Goal: Information Seeking & Learning: Learn about a topic

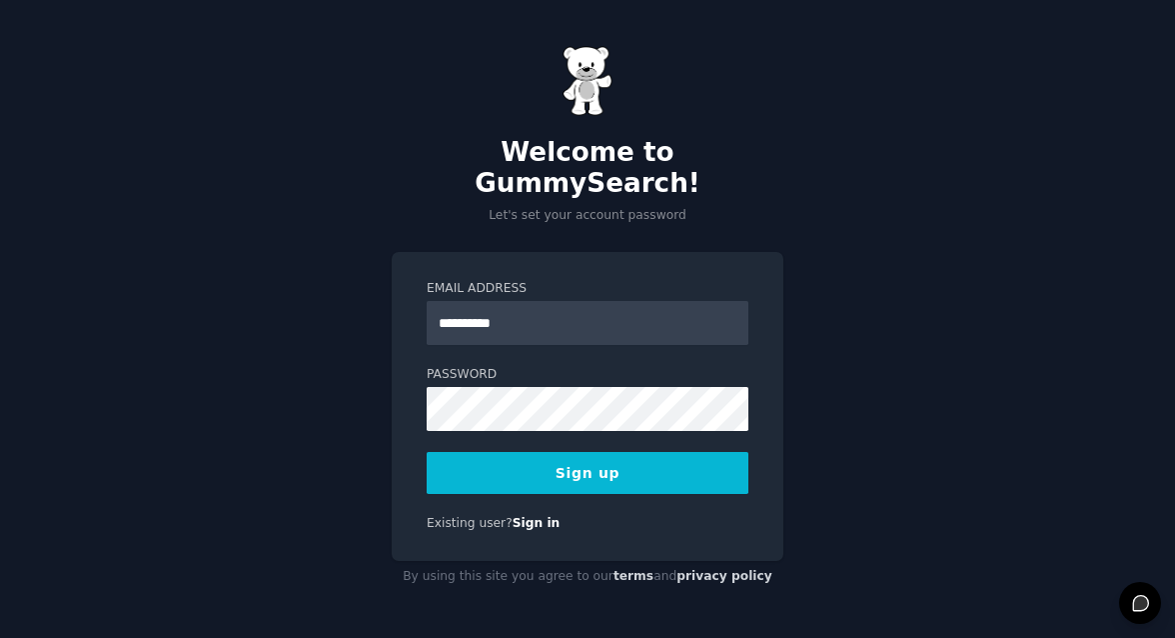
type input "**********"
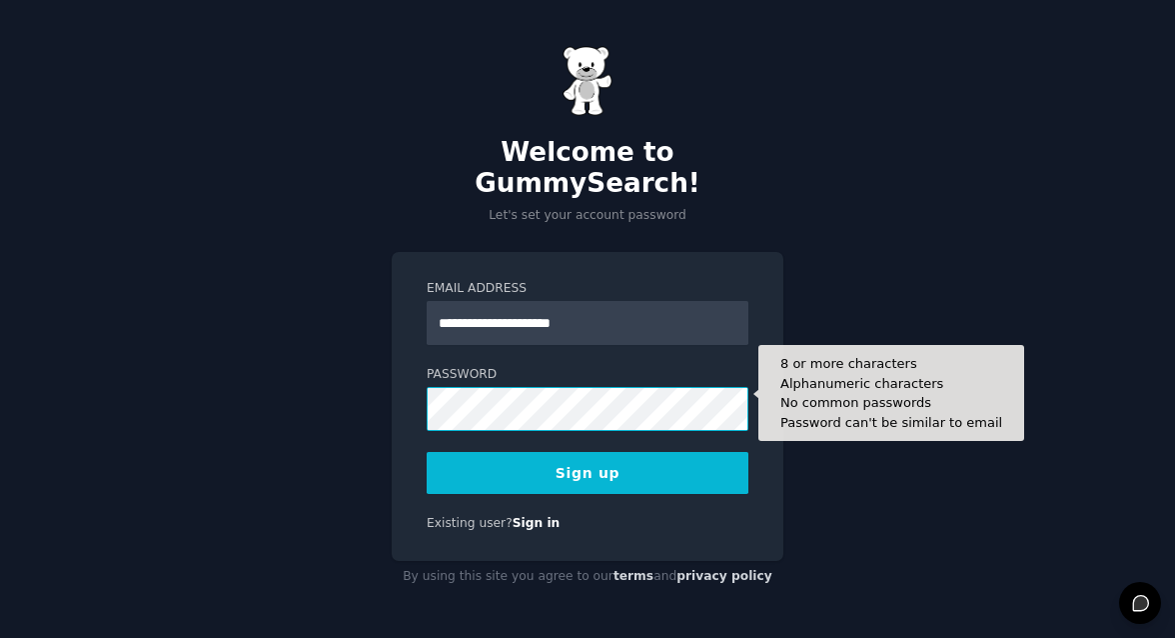
click at [427, 452] on button "Sign up" at bounding box center [588, 473] width 322 height 42
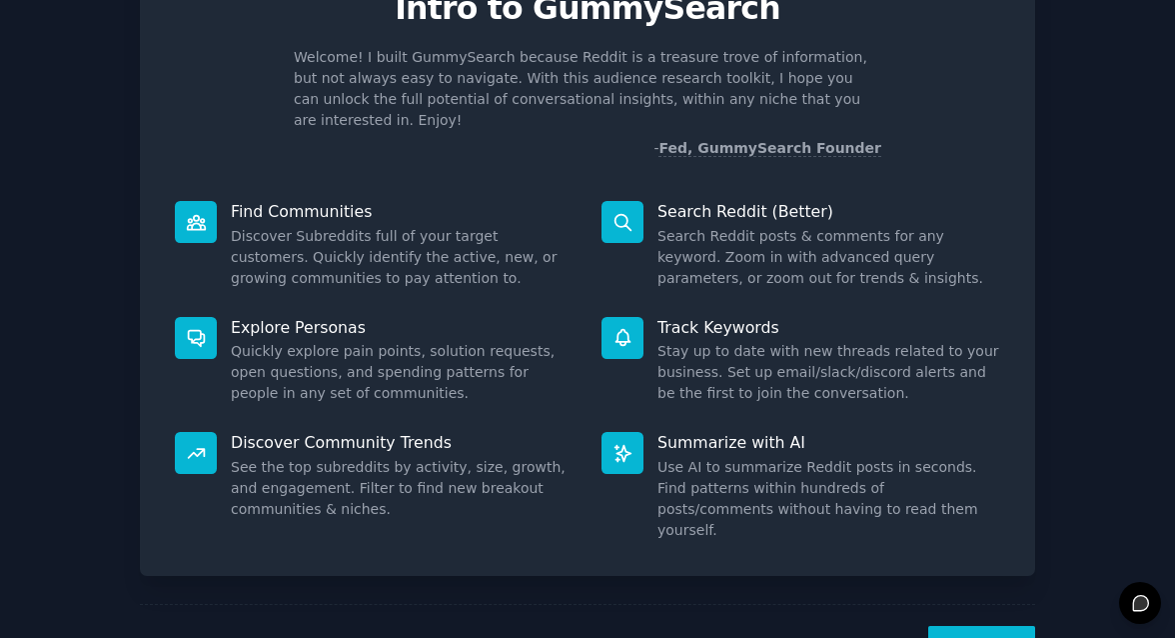
scroll to position [144, 0]
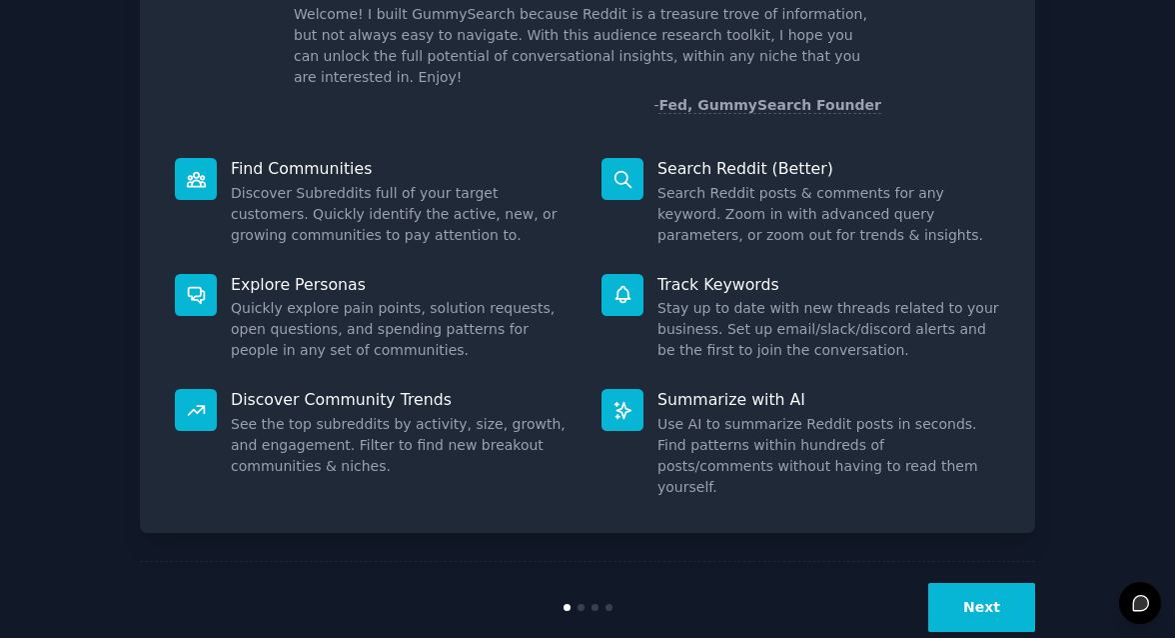
click at [975, 583] on button "Next" at bounding box center [981, 607] width 107 height 49
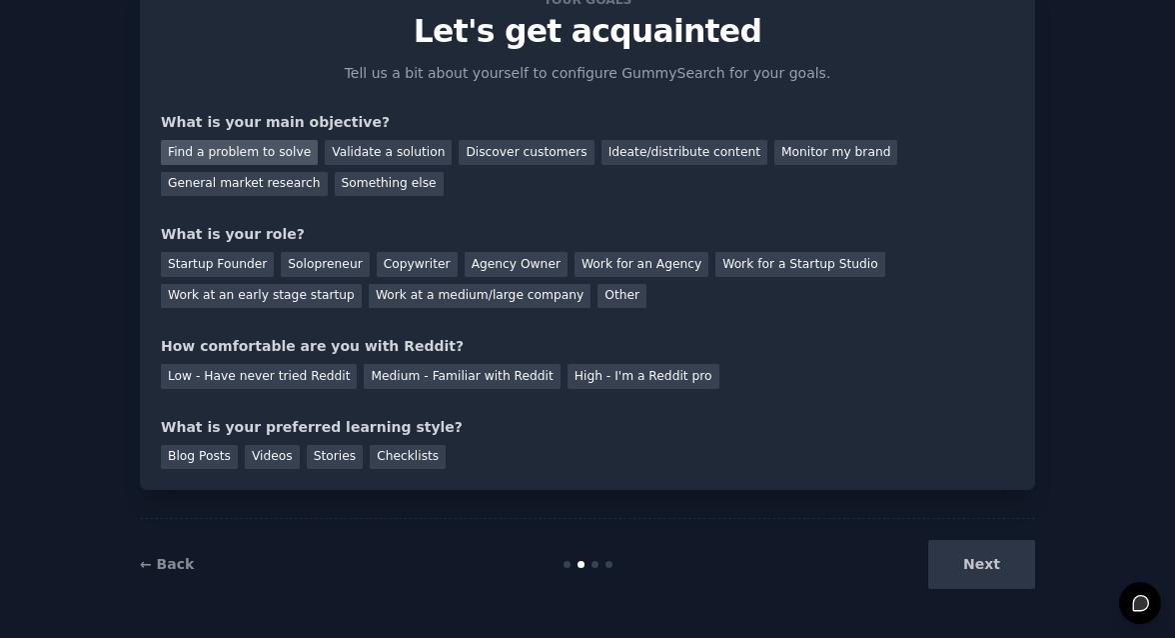
click at [255, 156] on div "Find a problem to solve" at bounding box center [239, 152] width 157 height 25
click at [602, 294] on div "Other" at bounding box center [622, 296] width 49 height 25
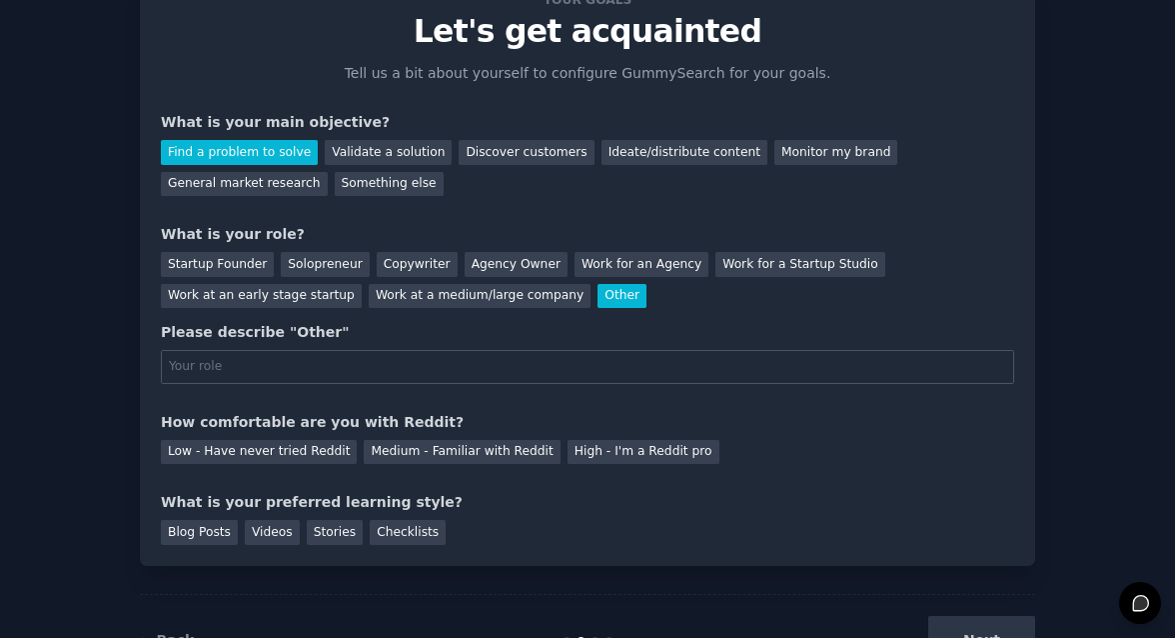
scroll to position [144, 0]
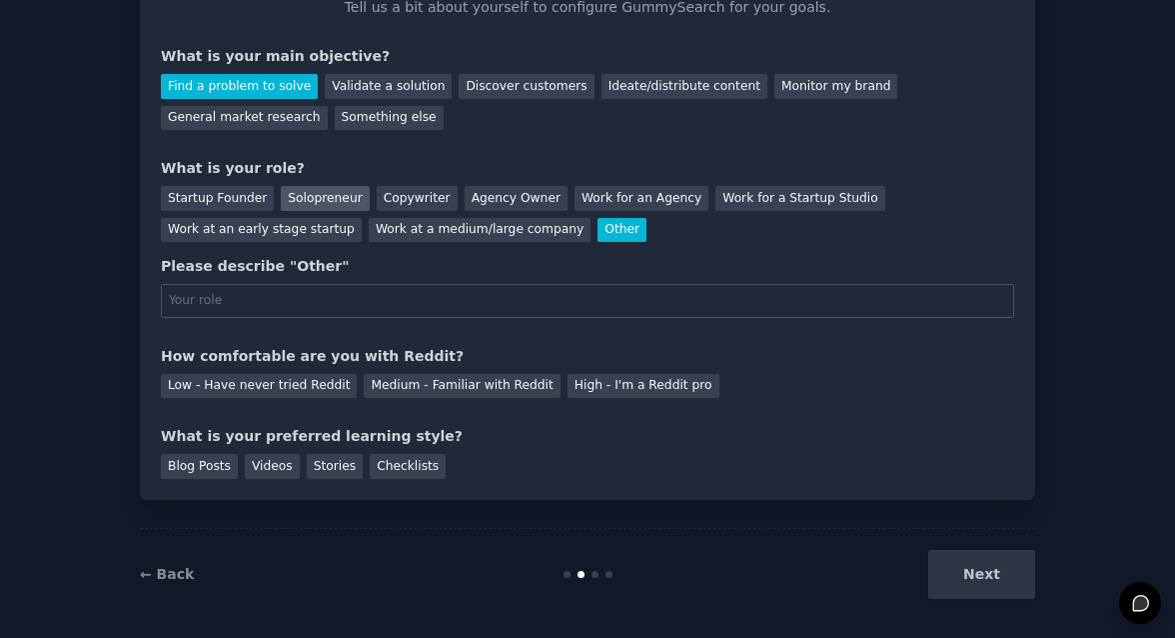
click at [302, 193] on div "Solopreneur" at bounding box center [325, 198] width 88 height 25
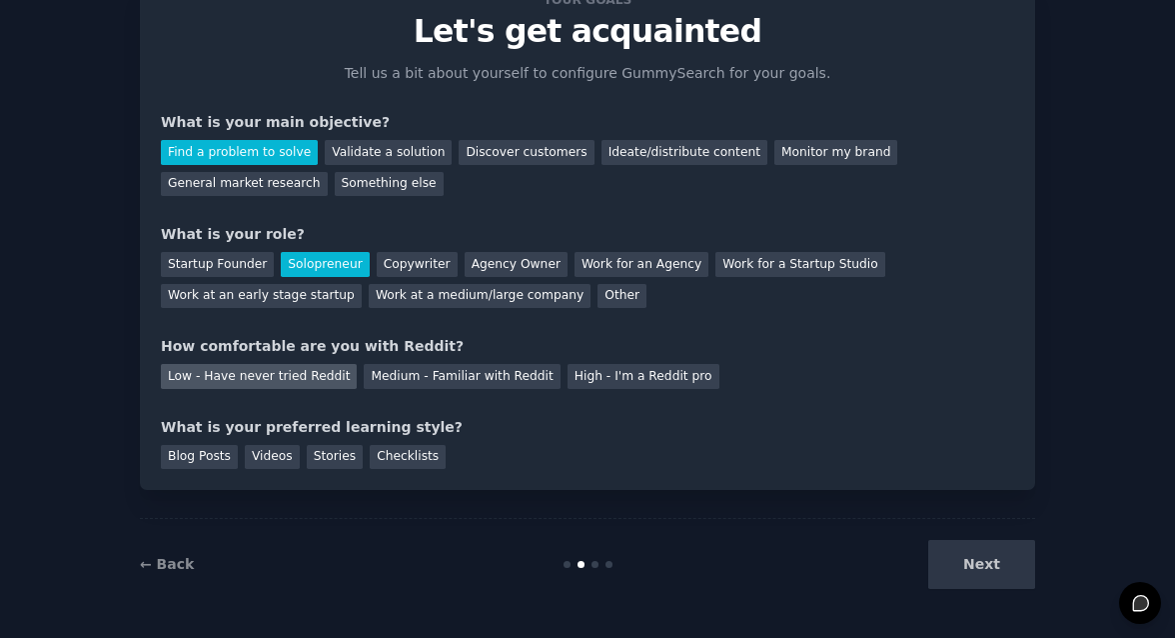
click at [308, 382] on div "Low - Have never tried Reddit" at bounding box center [259, 376] width 196 height 25
click at [279, 460] on div "Videos" at bounding box center [272, 457] width 55 height 25
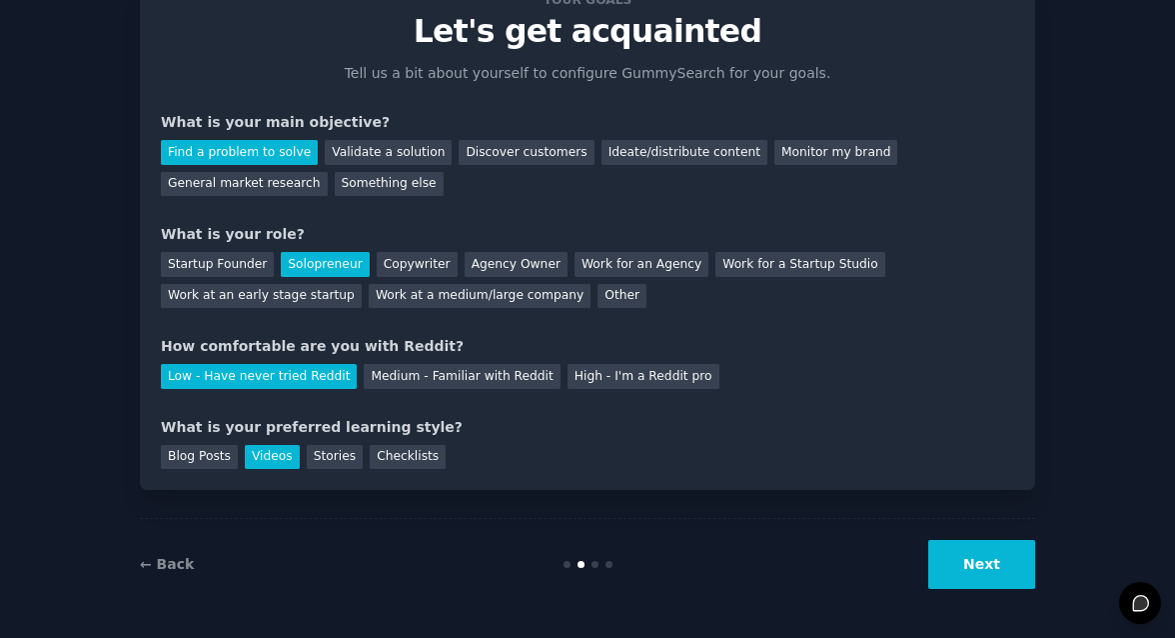
click at [997, 568] on button "Next" at bounding box center [981, 564] width 107 height 49
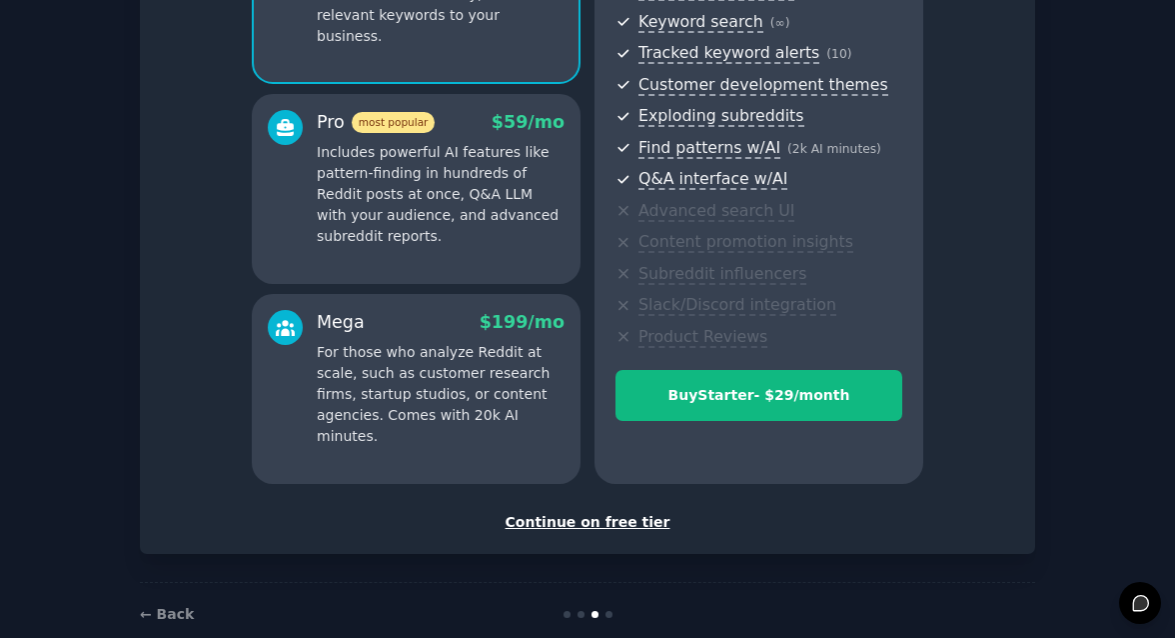
scroll to position [321, 0]
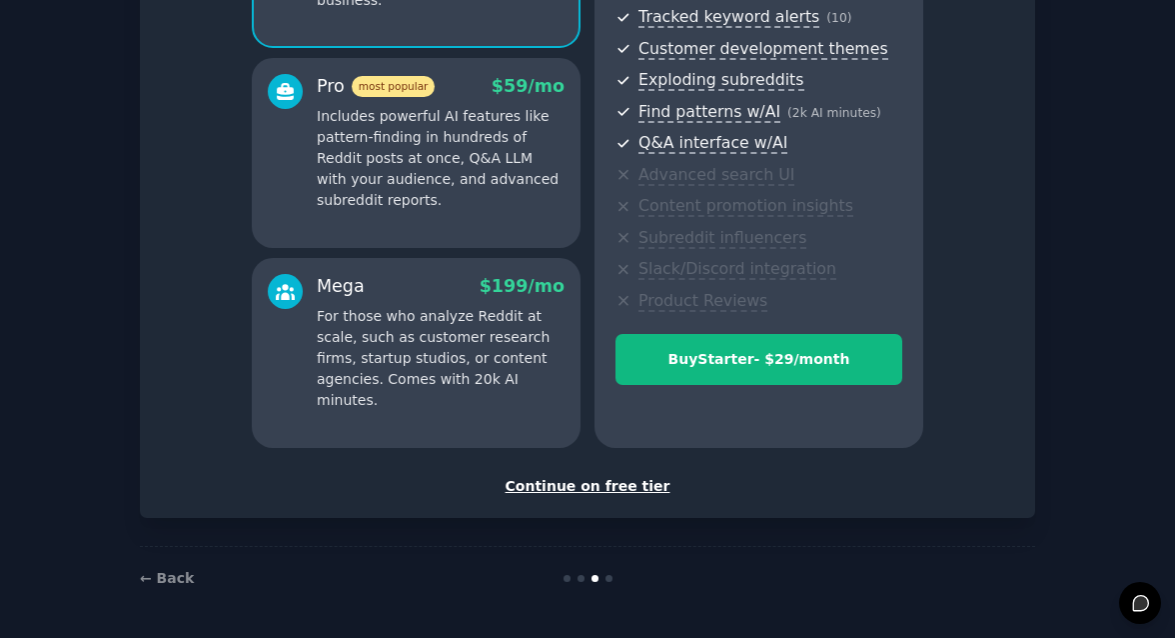
click at [621, 491] on div "Continue on free tier" at bounding box center [587, 486] width 853 height 21
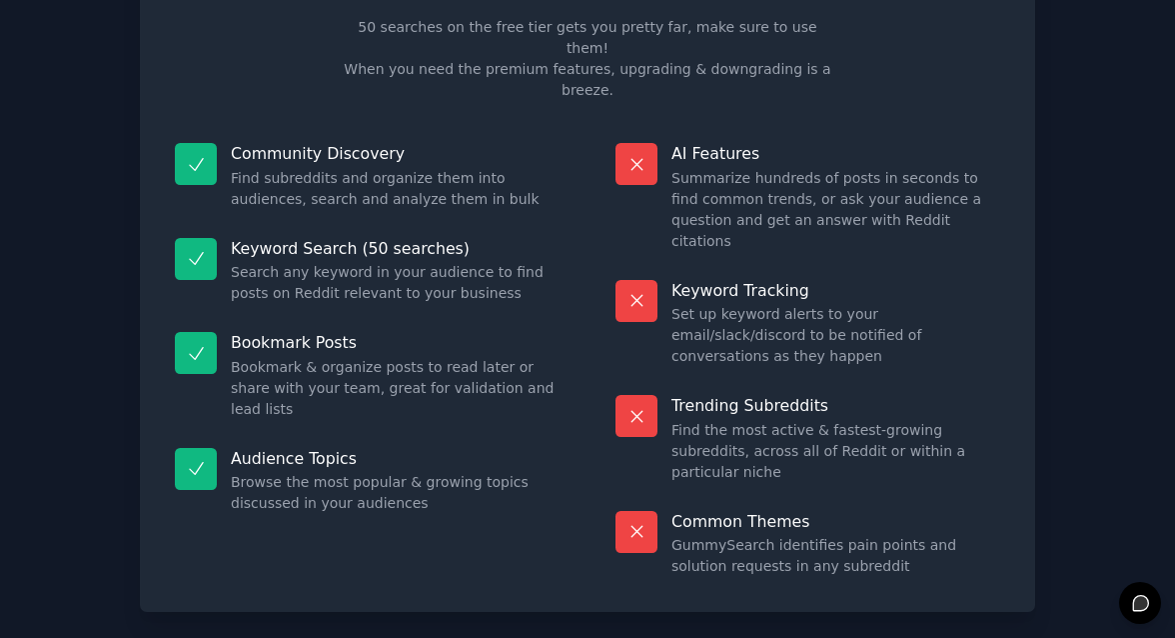
scroll to position [141, 0]
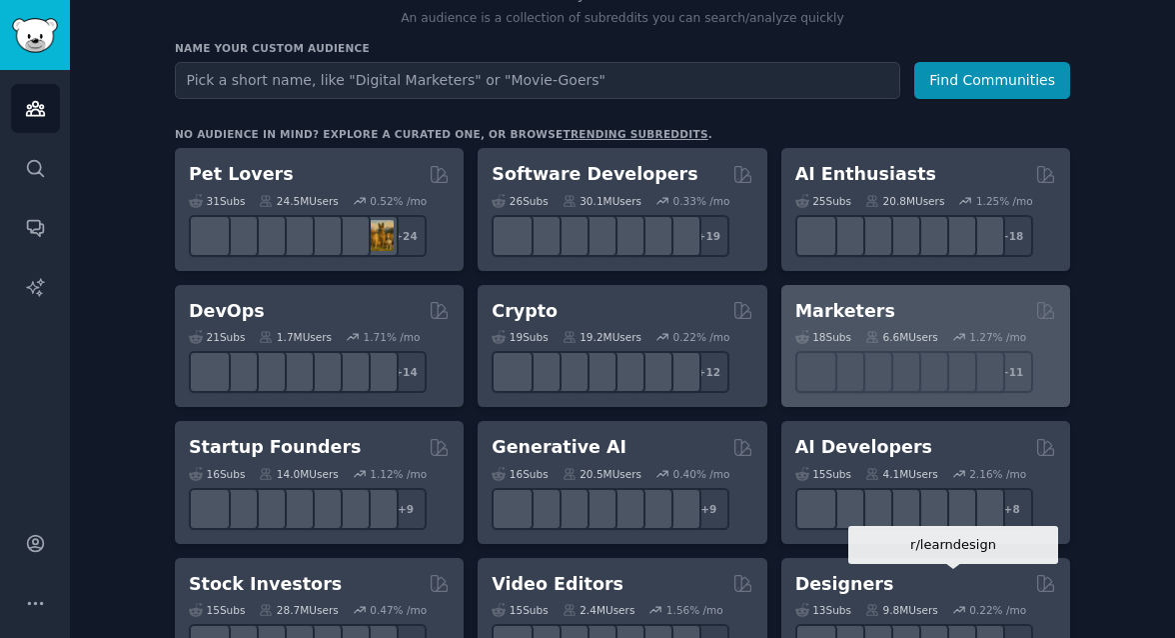
scroll to position [223, 0]
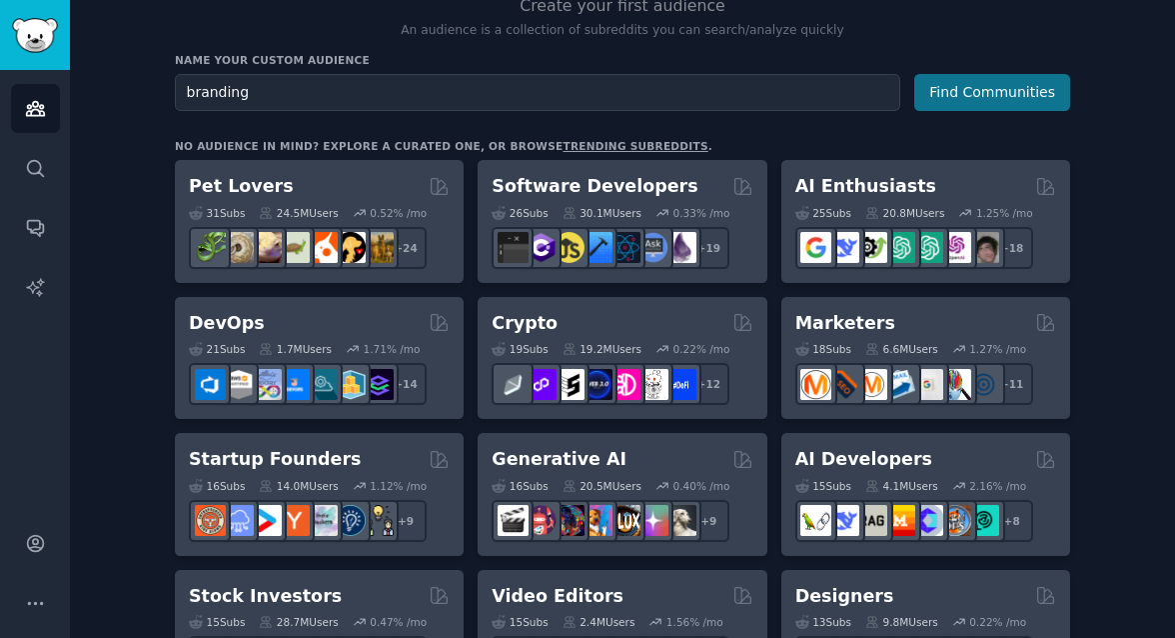
type input "branding"
click at [975, 85] on button "Find Communities" at bounding box center [992, 92] width 156 height 37
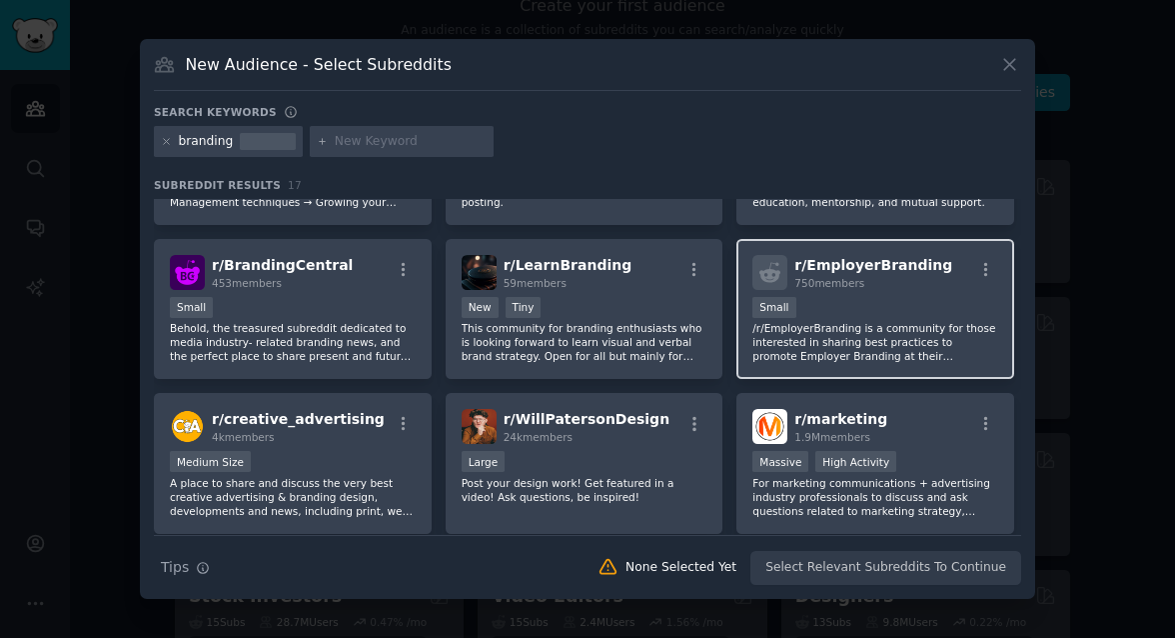
scroll to position [135, 0]
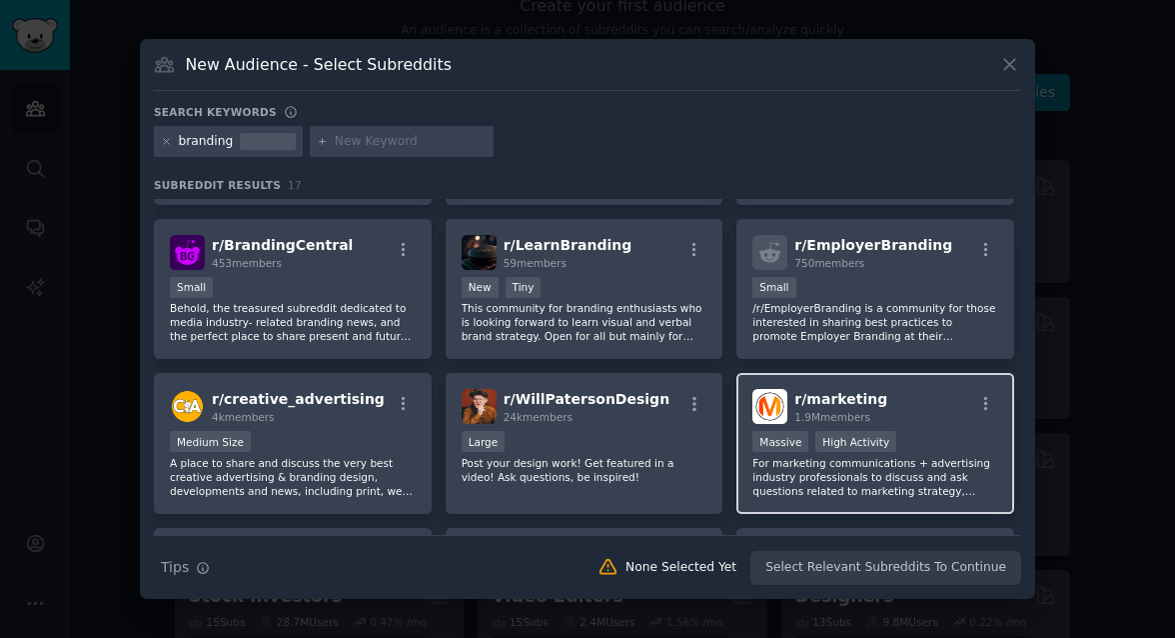
click at [954, 433] on div "Massive High Activity" at bounding box center [875, 443] width 246 height 25
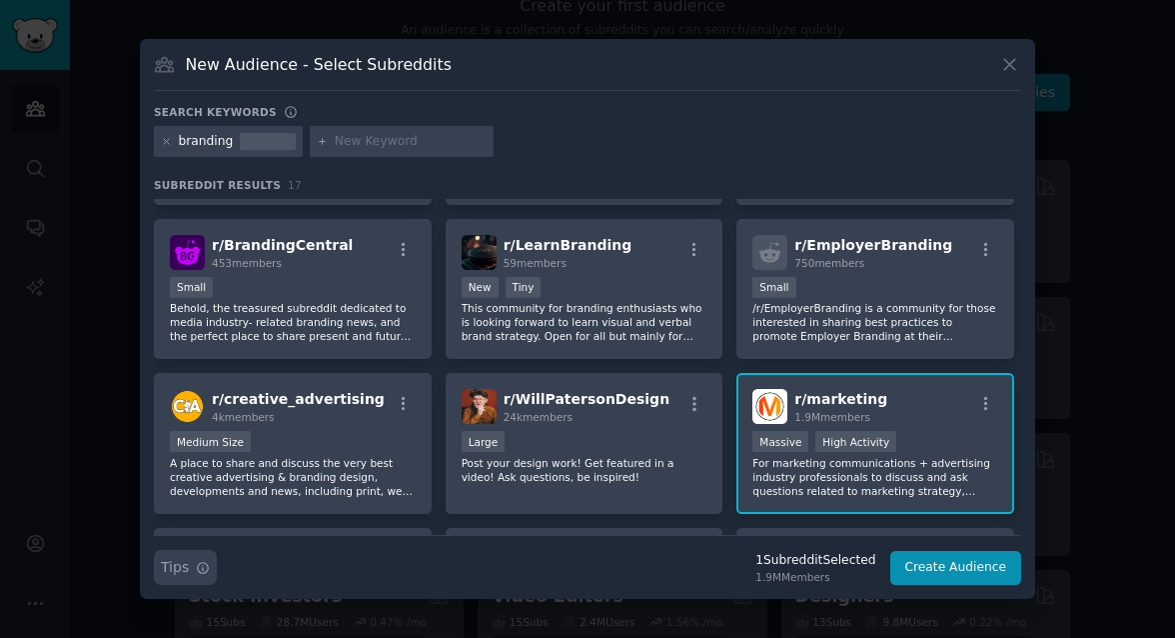
click at [204, 569] on icon "button" at bounding box center [203, 568] width 14 height 14
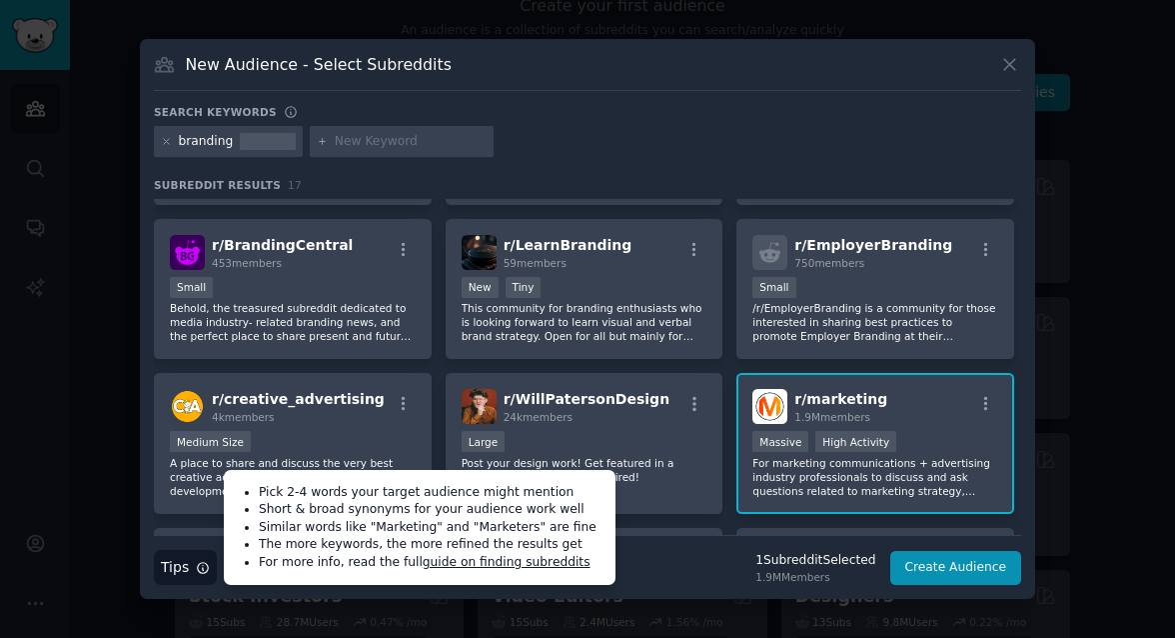
click at [715, 565] on div "Search Tips Tips Pick 2-4 words your target audience might mention Short & broa…" at bounding box center [587, 560] width 867 height 50
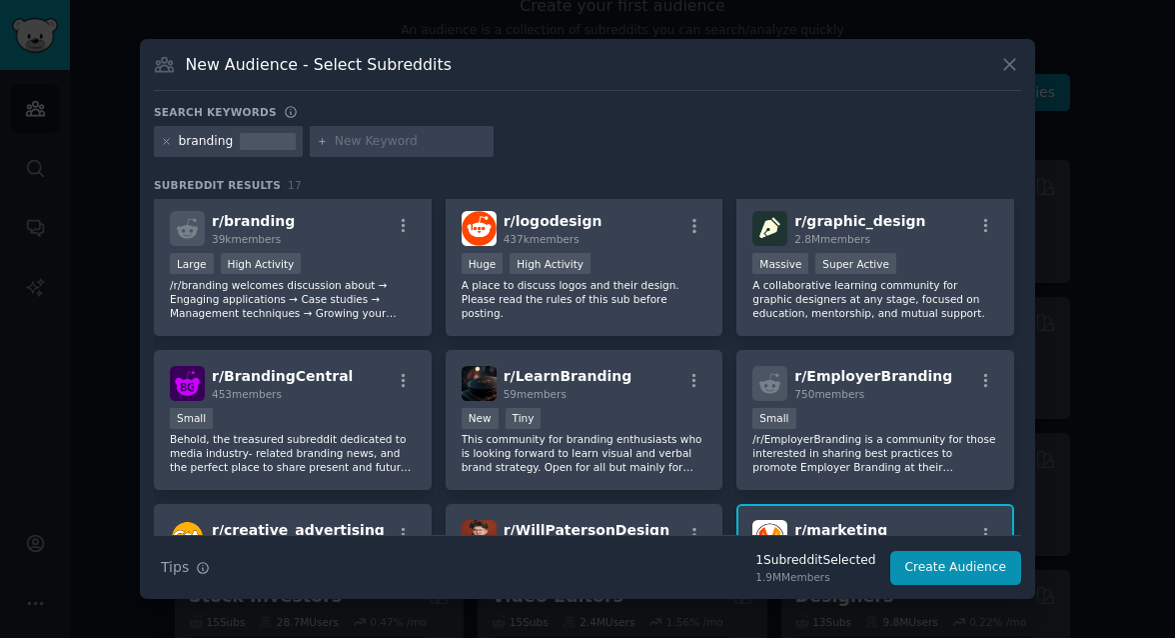
scroll to position [0, 0]
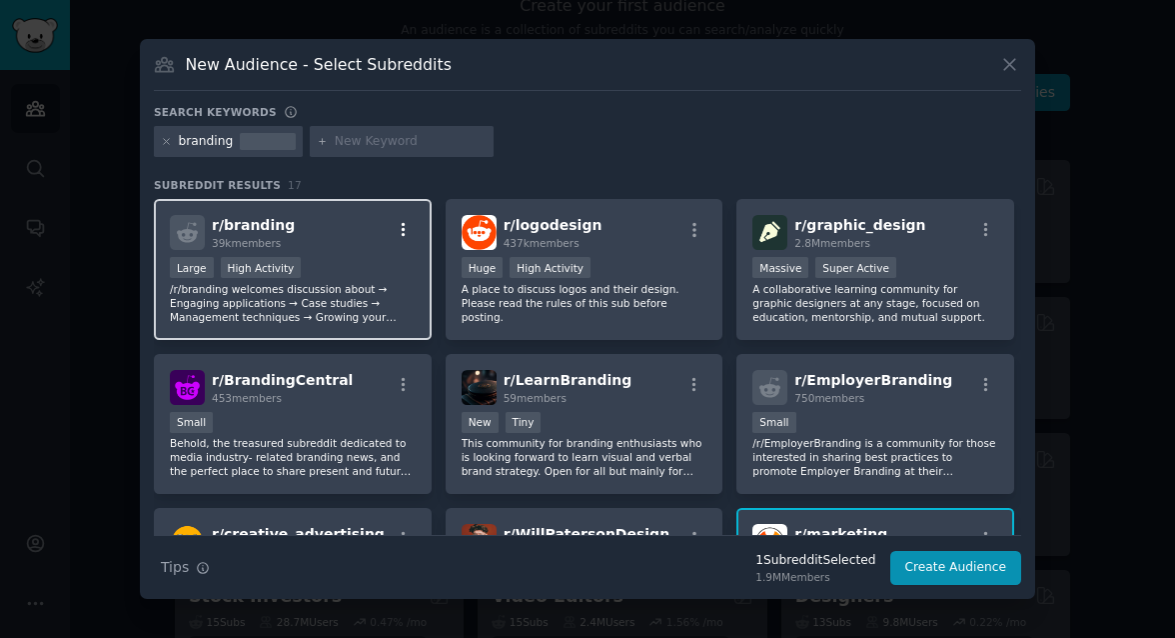
click at [405, 229] on icon "button" at bounding box center [404, 230] width 18 height 18
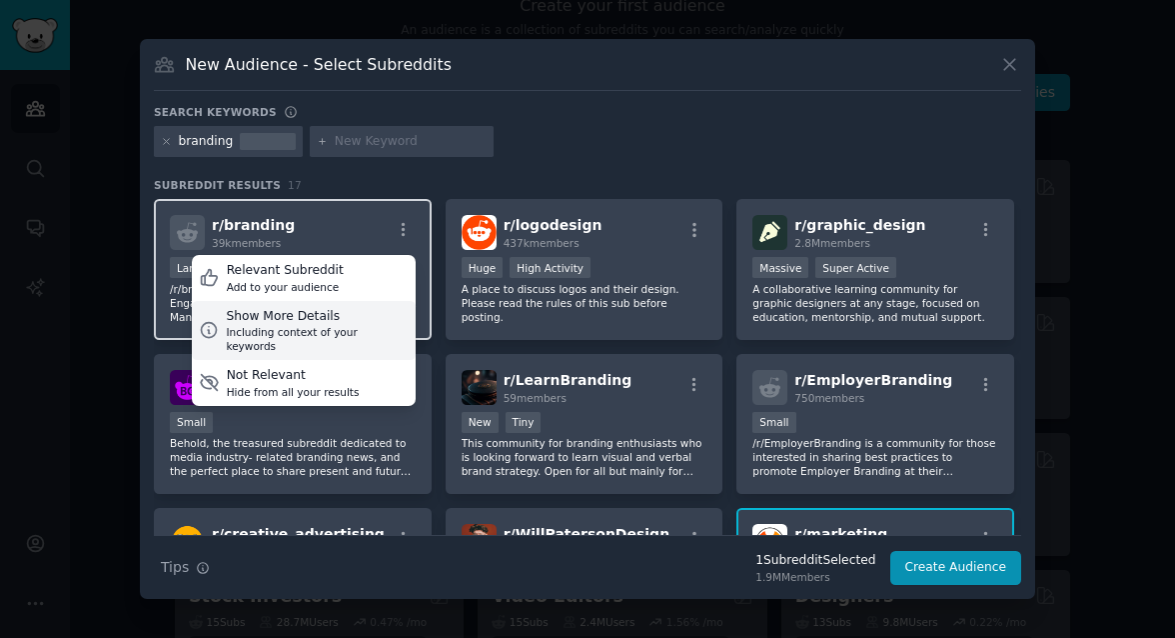
click at [374, 333] on div "Including context of your keywords" at bounding box center [317, 339] width 182 height 28
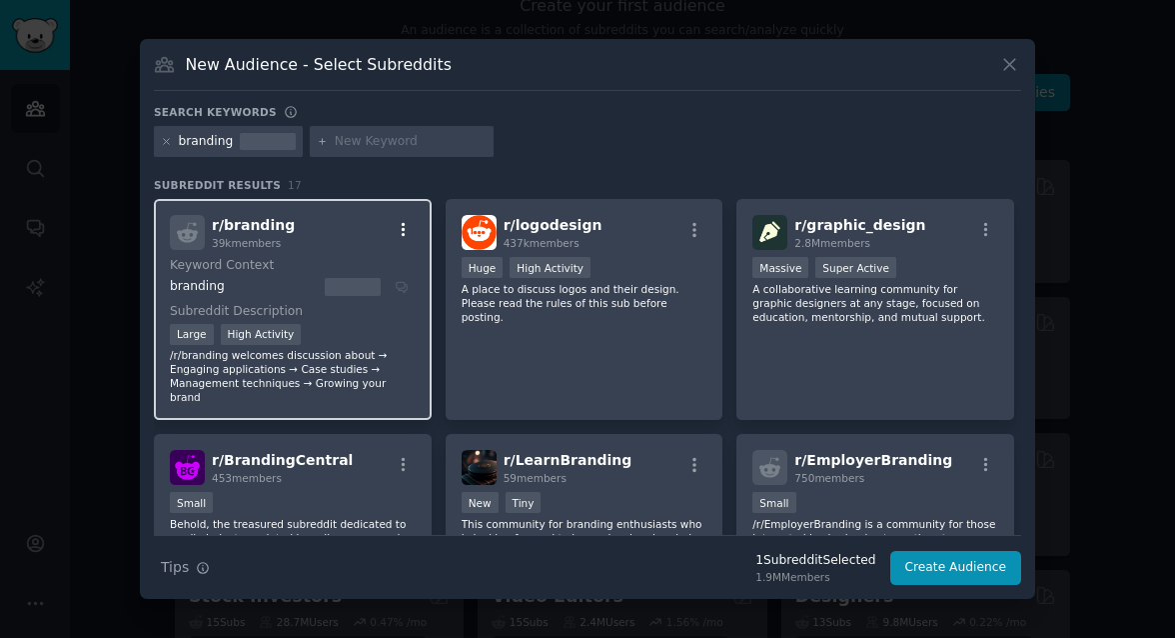
click at [405, 236] on icon "button" at bounding box center [404, 230] width 18 height 18
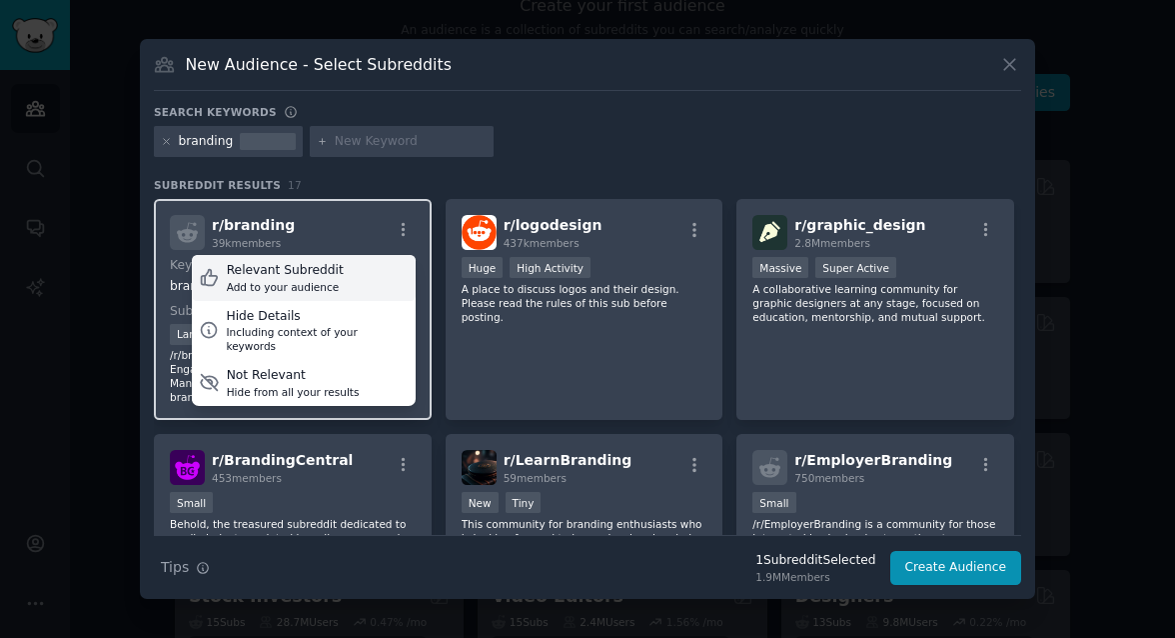
click at [358, 277] on div "Relevant Subreddit Add to your audience" at bounding box center [304, 278] width 224 height 46
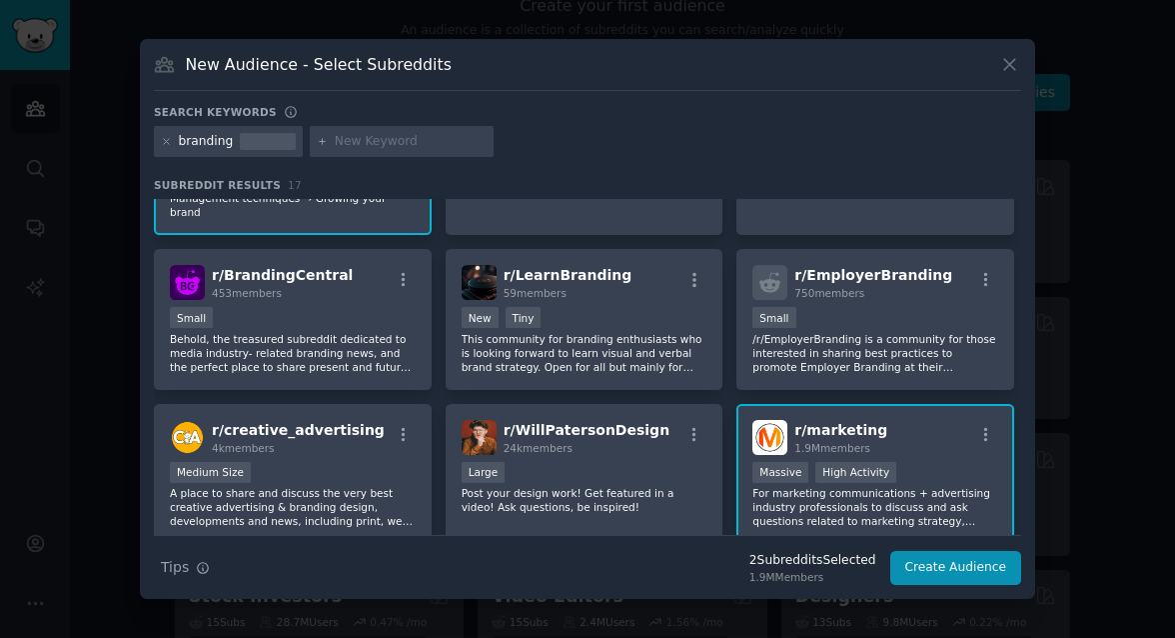
scroll to position [206, 0]
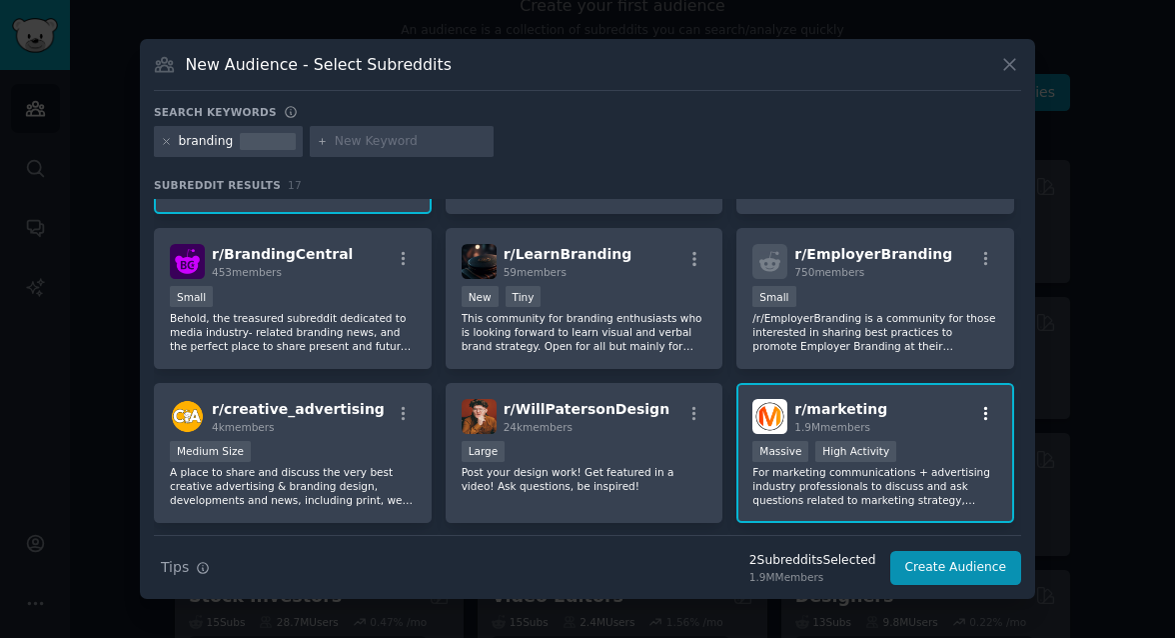
click at [978, 405] on icon "button" at bounding box center [986, 414] width 18 height 18
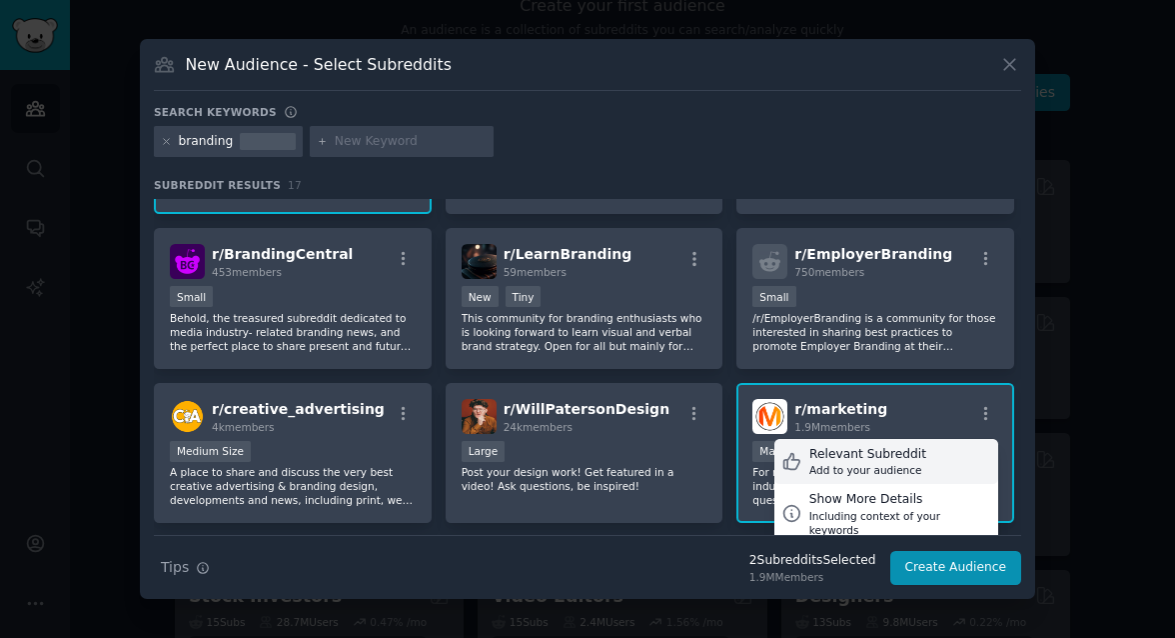
click at [933, 444] on div "Relevant Subreddit Add to your audience" at bounding box center [886, 462] width 224 height 46
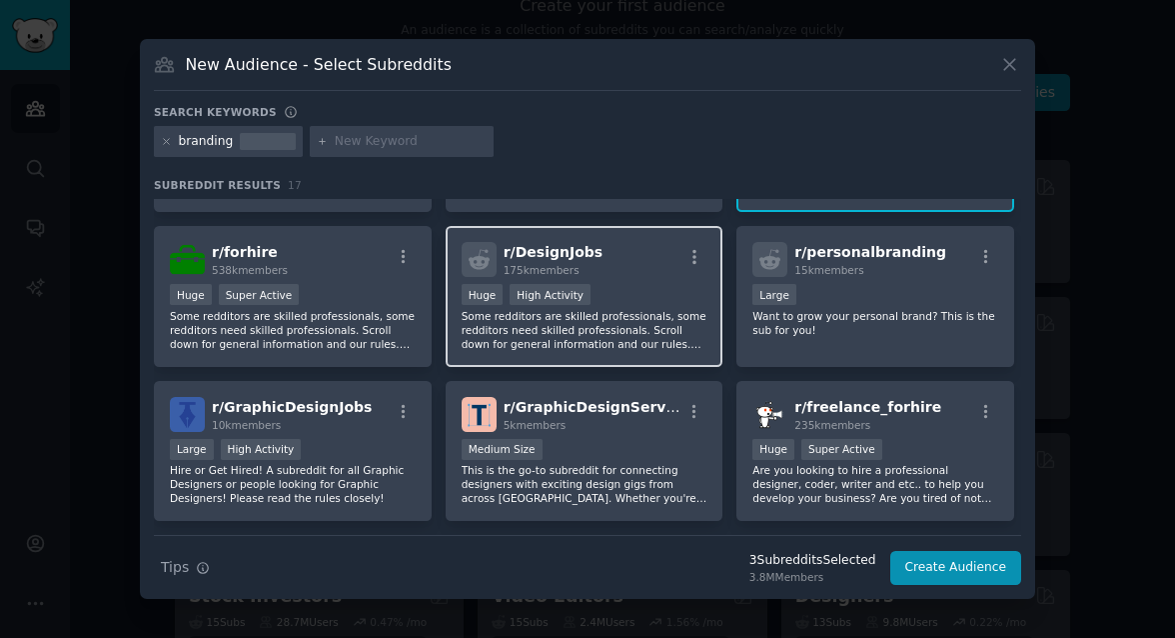
scroll to position [479, 0]
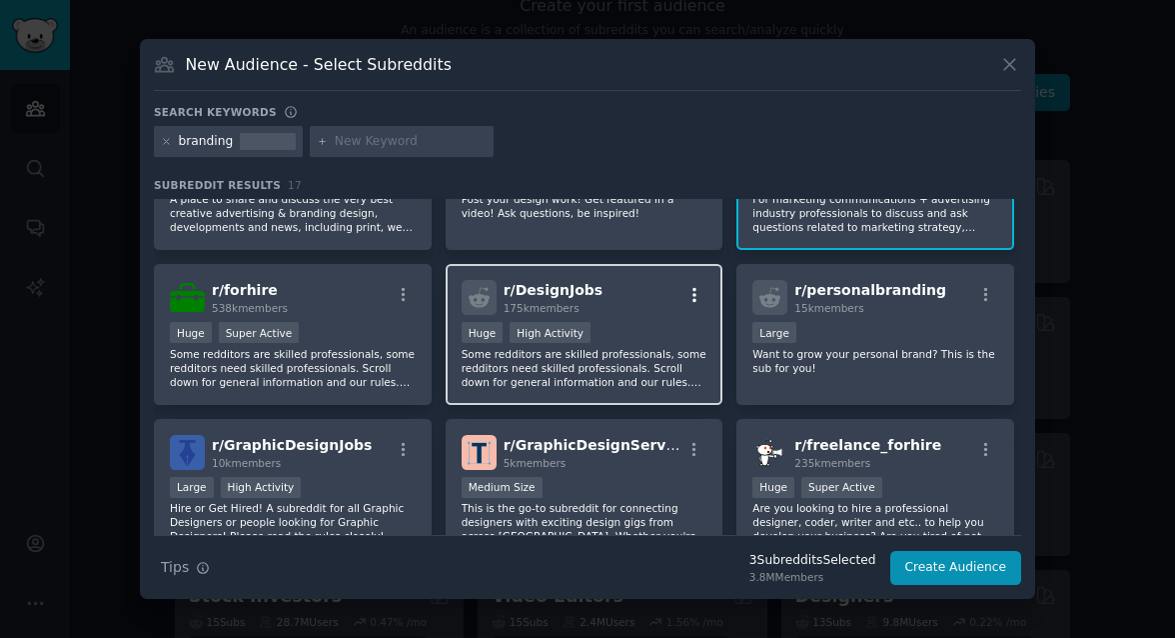
click at [693, 286] on icon "button" at bounding box center [694, 295] width 18 height 18
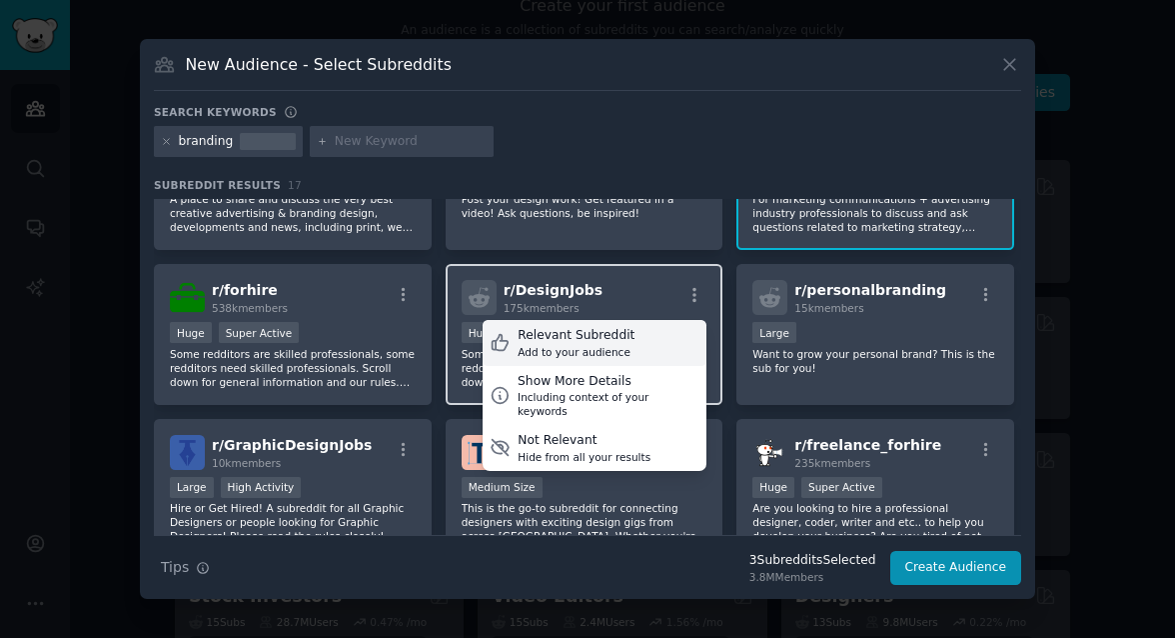
click at [660, 325] on div "Relevant Subreddit Add to your audience" at bounding box center [595, 343] width 224 height 46
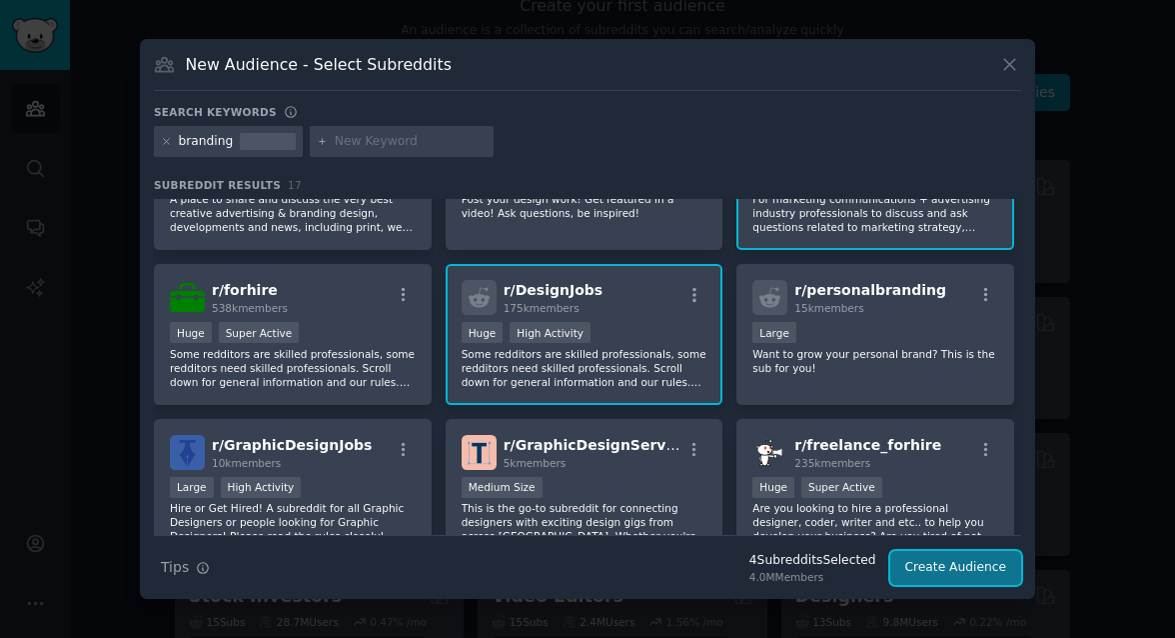
click at [956, 567] on button "Create Audience" at bounding box center [956, 568] width 132 height 34
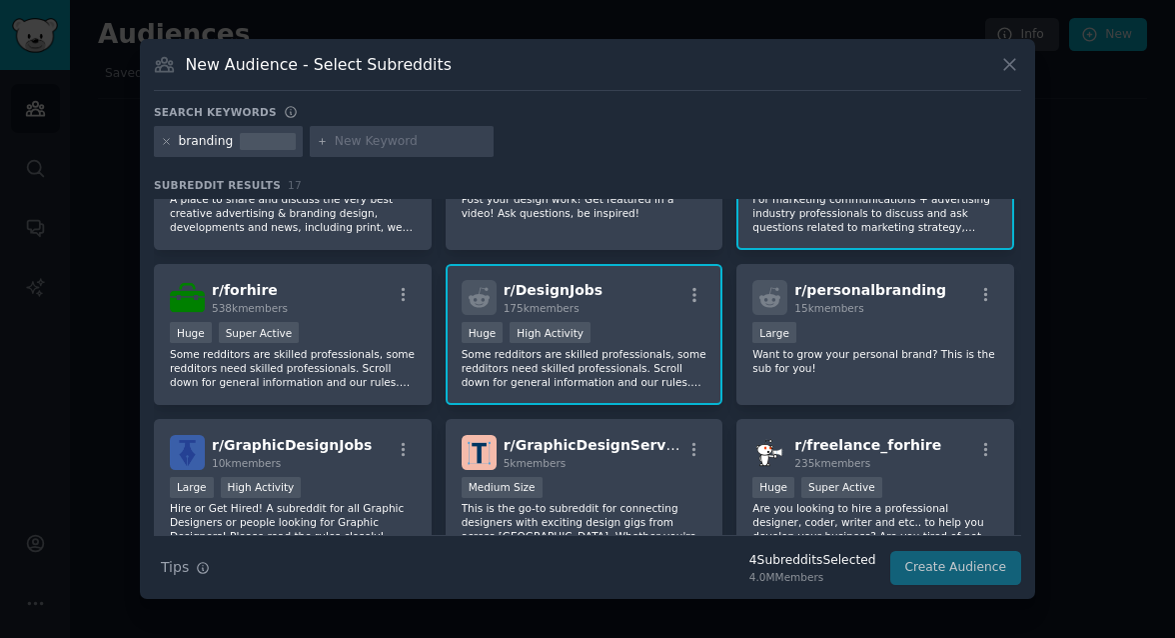
scroll to position [0, 0]
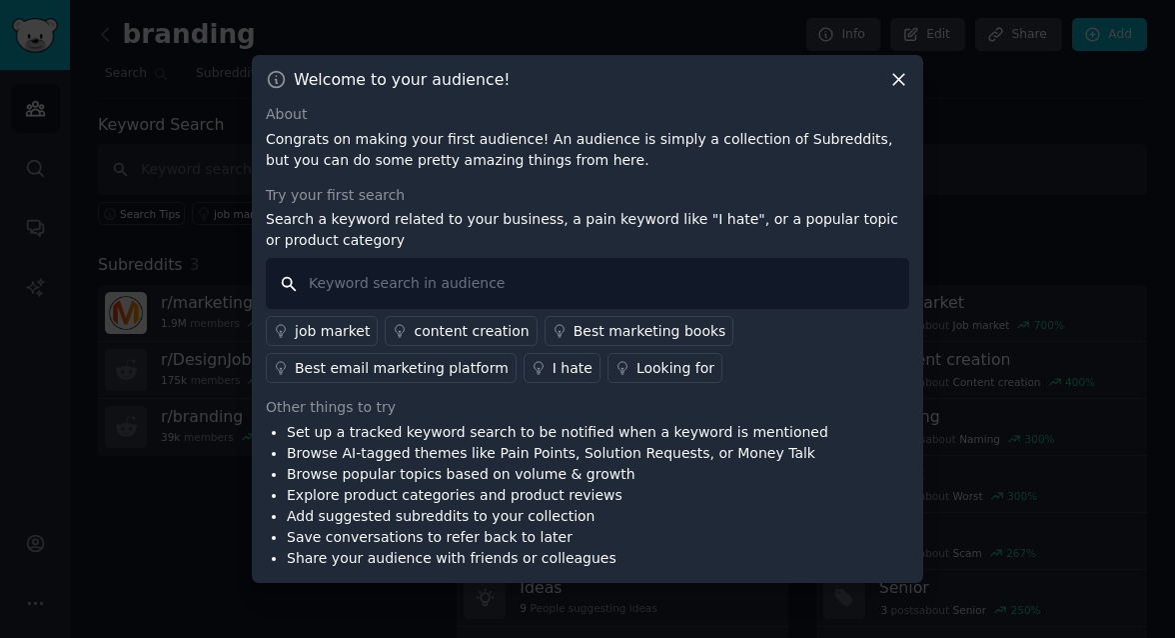
click at [454, 280] on input "text" at bounding box center [587, 283] width 643 height 51
type input "design branding"
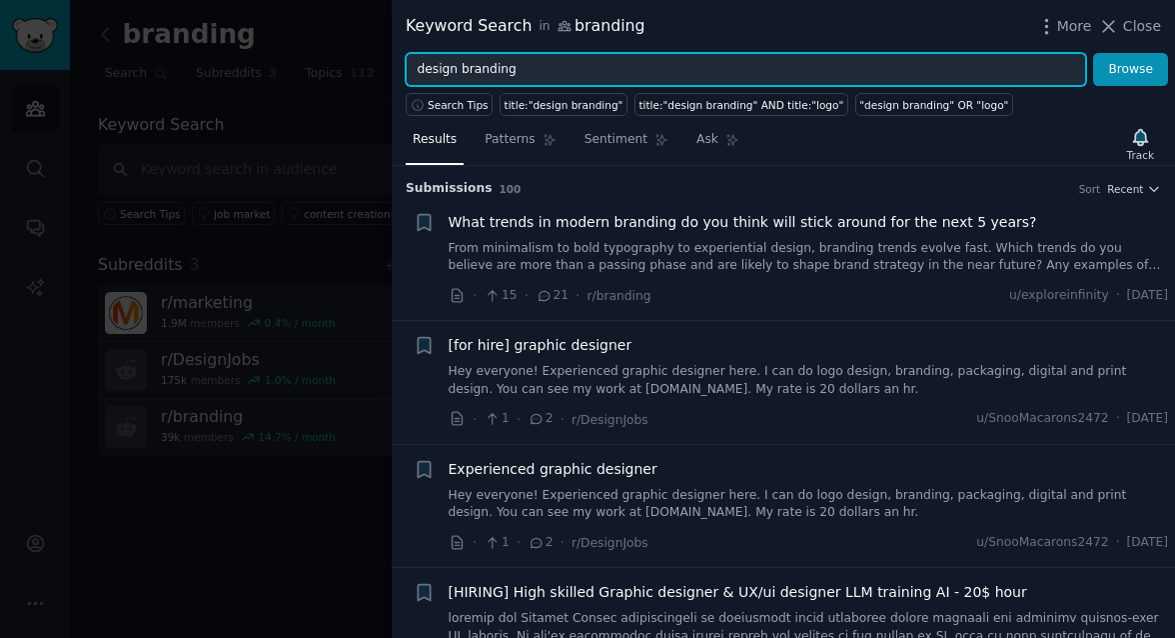
drag, startPoint x: 530, startPoint y: 71, endPoint x: 390, endPoint y: 67, distance: 139.9
click at [390, 67] on div "Keyword Search in branding More Close design branding Browse Search Tips title:…" at bounding box center [587, 319] width 1175 height 638
click at [1093, 53] on button "Browse" at bounding box center [1130, 70] width 75 height 34
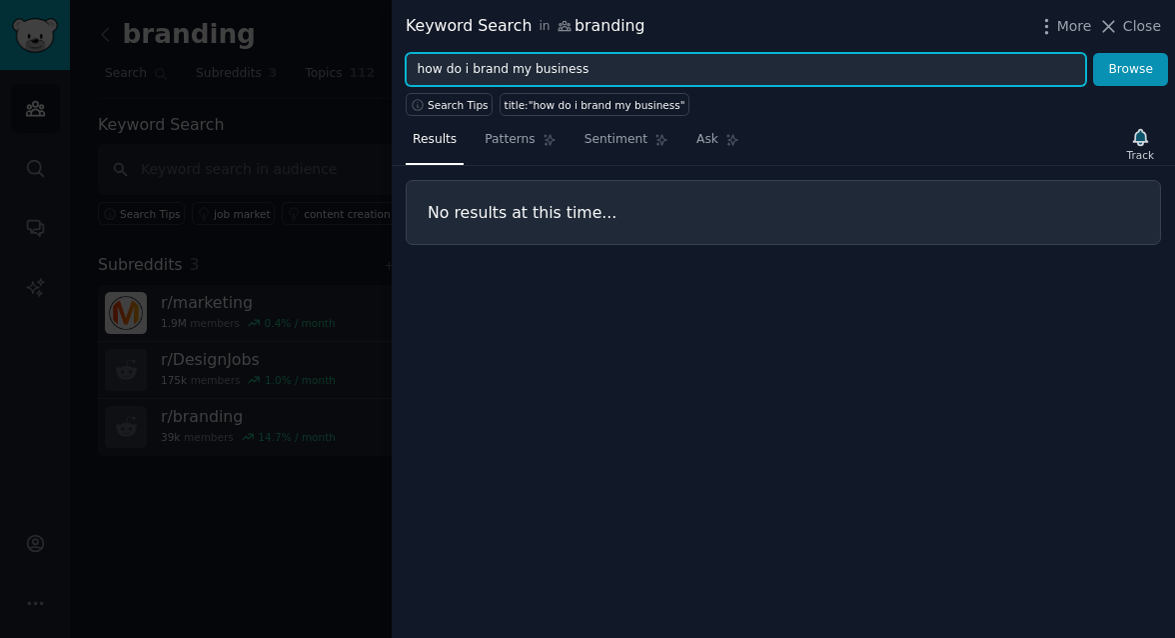
click at [488, 71] on input "how do i brand my business" at bounding box center [746, 70] width 680 height 34
drag, startPoint x: 505, startPoint y: 71, endPoint x: 471, endPoint y: 71, distance: 34.0
click at [471, 71] on input "how do i brand my business" at bounding box center [746, 70] width 680 height 34
type input "how do i market my business"
click at [1093, 53] on button "Browse" at bounding box center [1130, 70] width 75 height 34
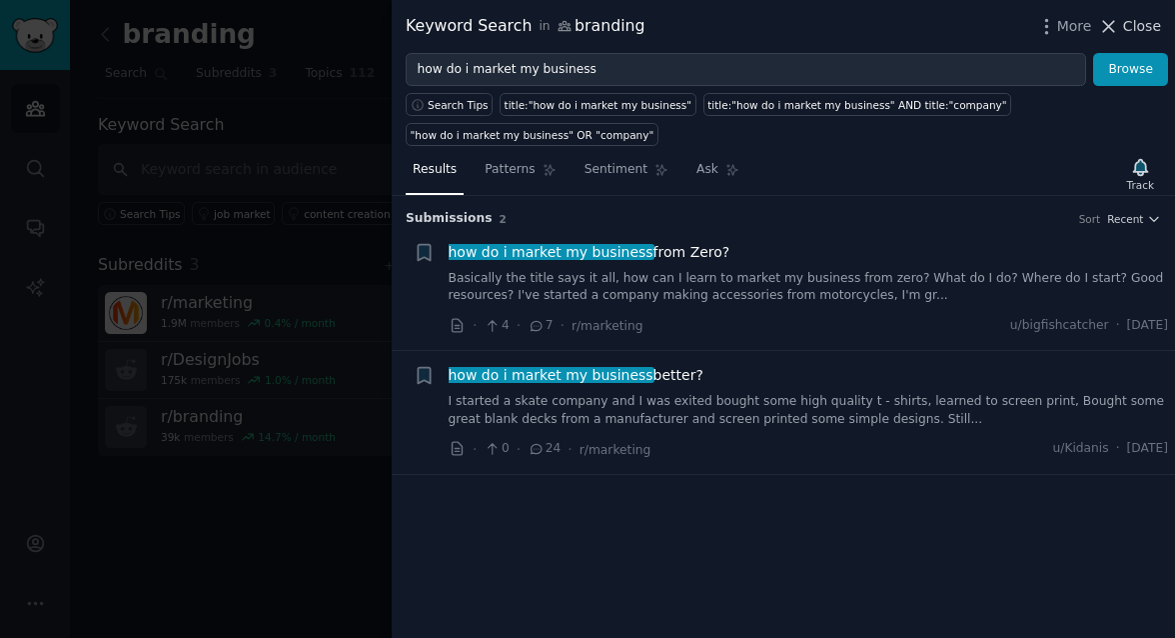
click at [1152, 26] on span "Close" at bounding box center [1142, 26] width 38 height 21
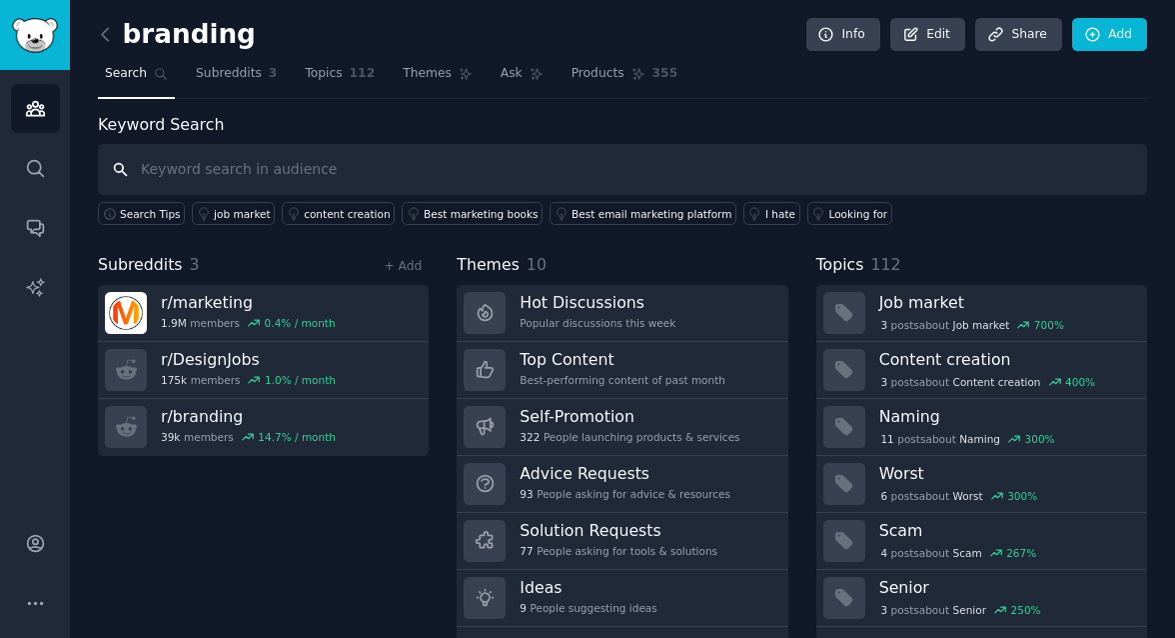
scroll to position [51, 0]
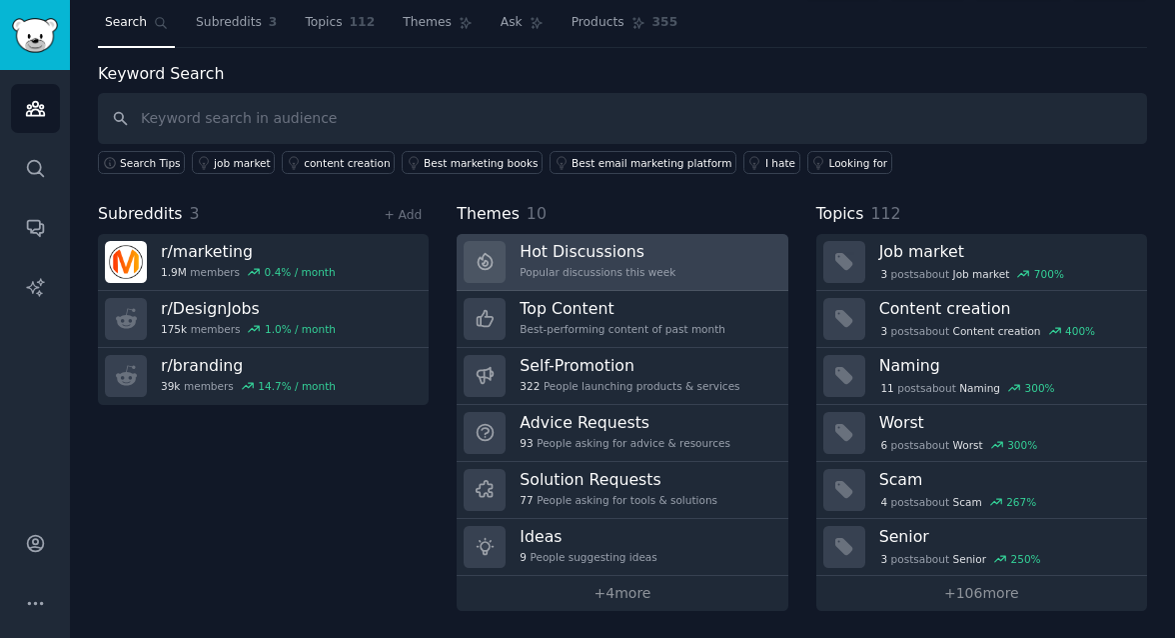
click at [580, 259] on h3 "Hot Discussions" at bounding box center [598, 251] width 156 height 21
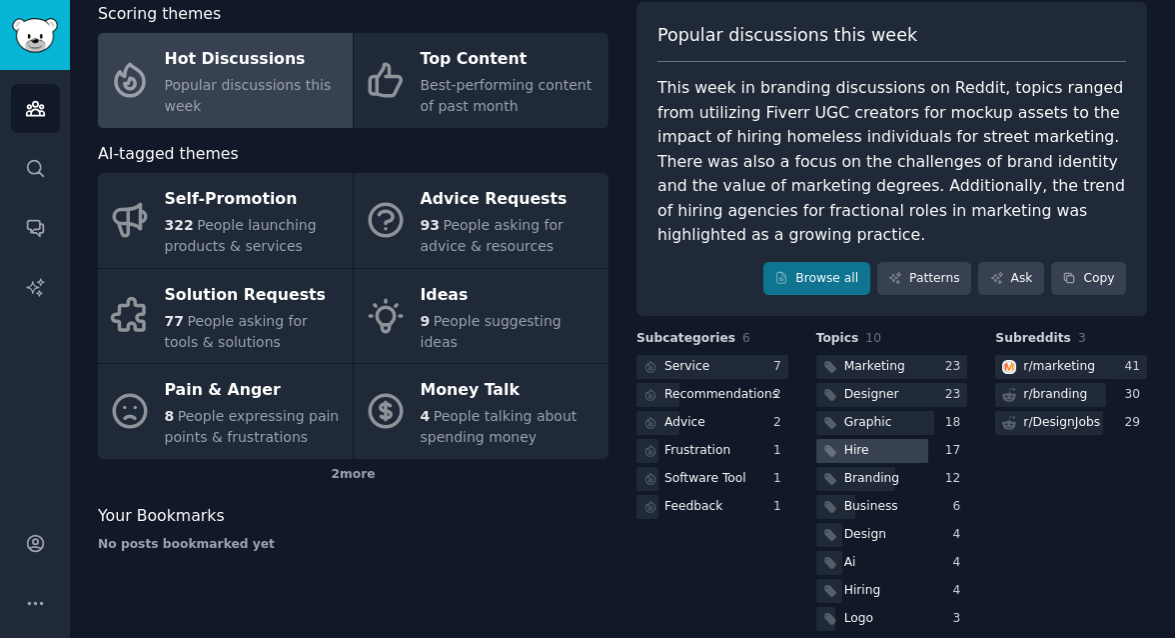
scroll to position [106, 0]
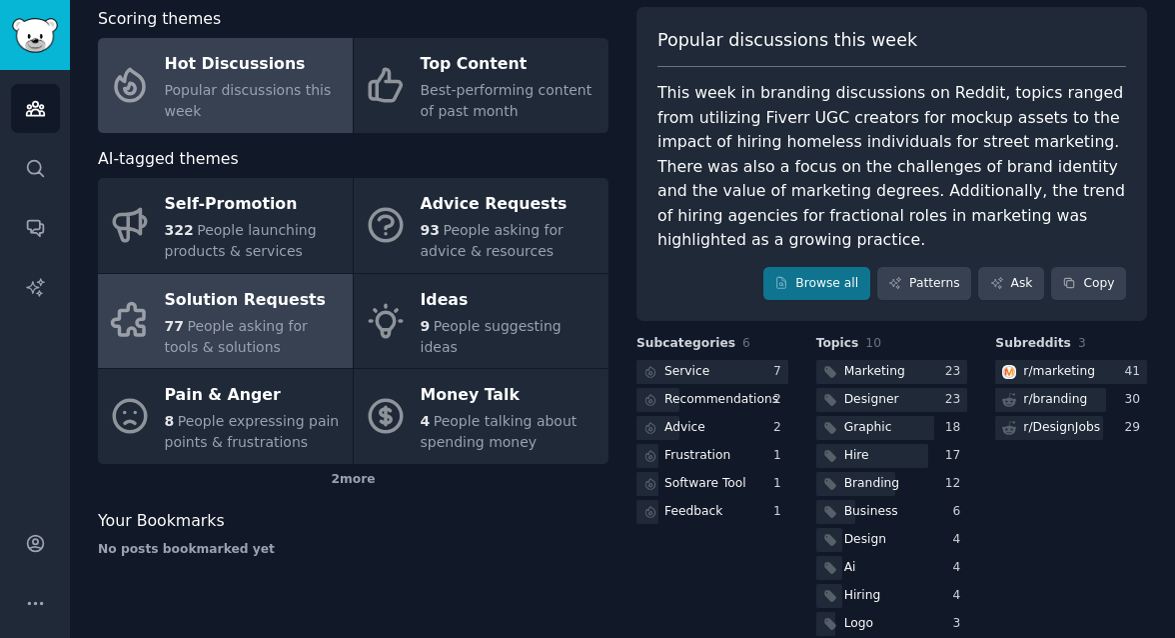
click at [269, 323] on span "People asking for tools & solutions" at bounding box center [236, 336] width 143 height 37
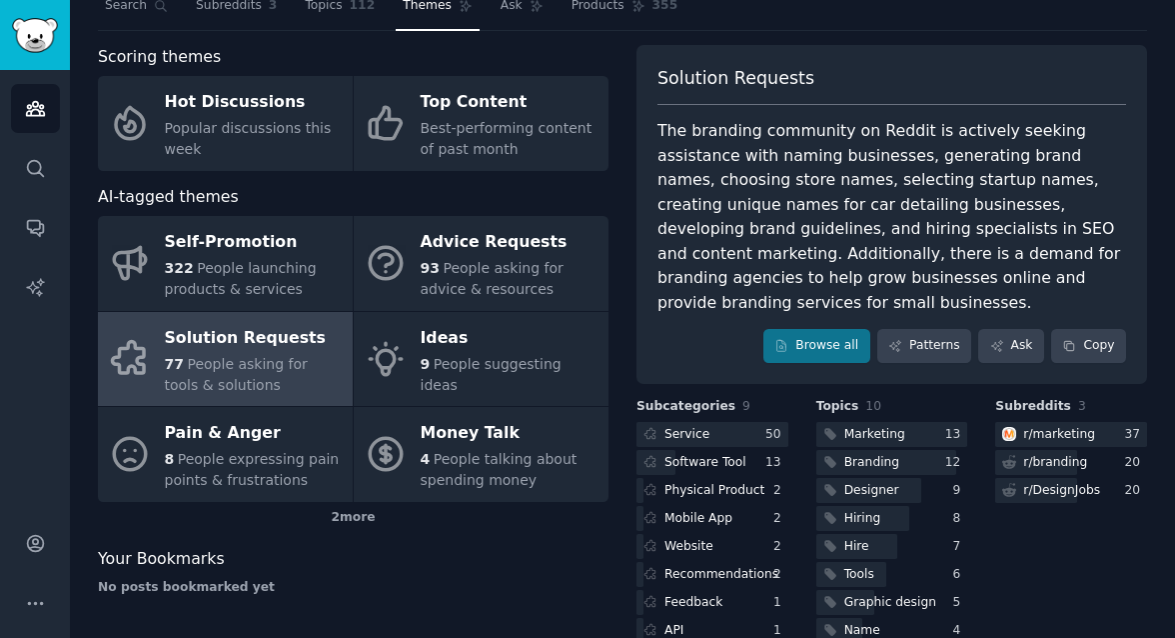
scroll to position [106, 0]
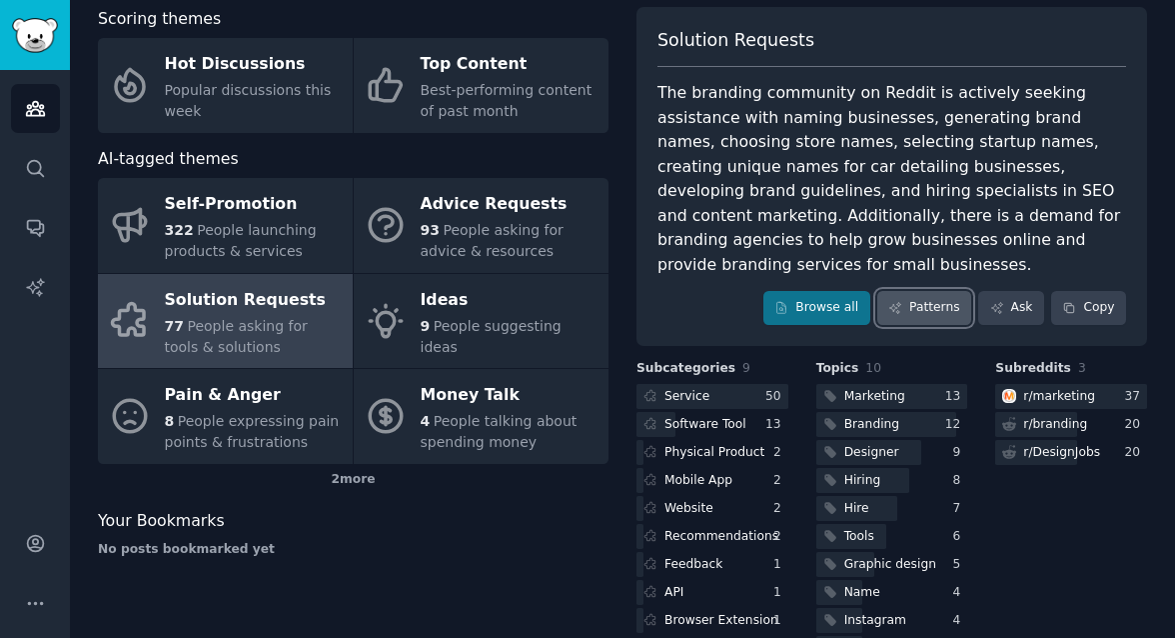
click at [929, 291] on link "Patterns" at bounding box center [924, 308] width 94 height 34
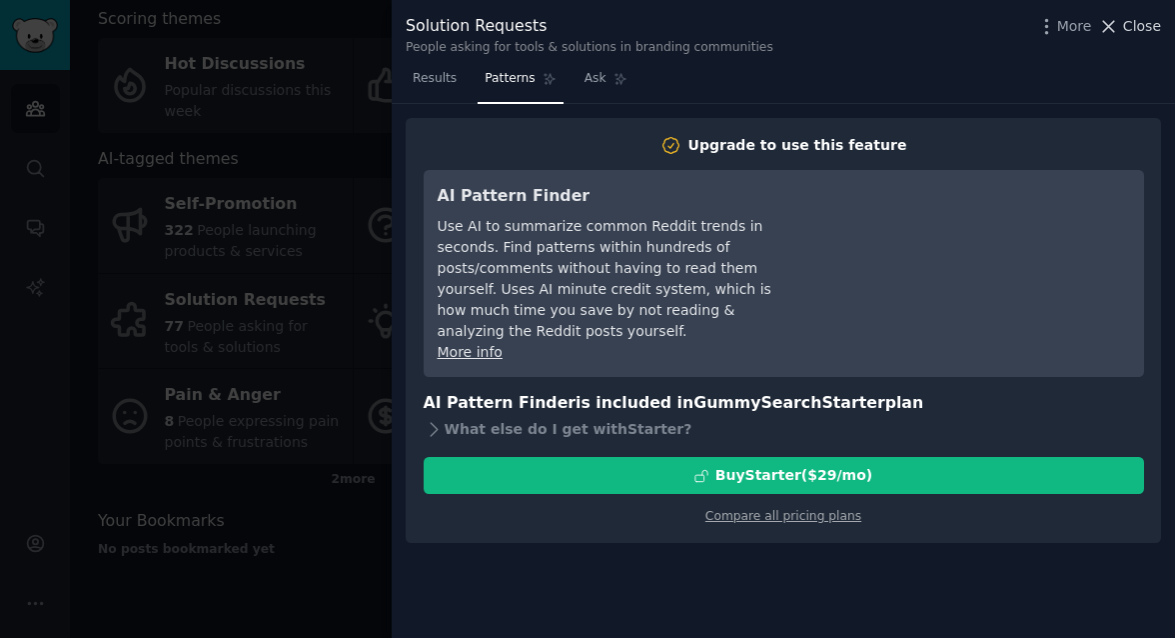
click at [1147, 29] on span "Close" at bounding box center [1142, 26] width 38 height 21
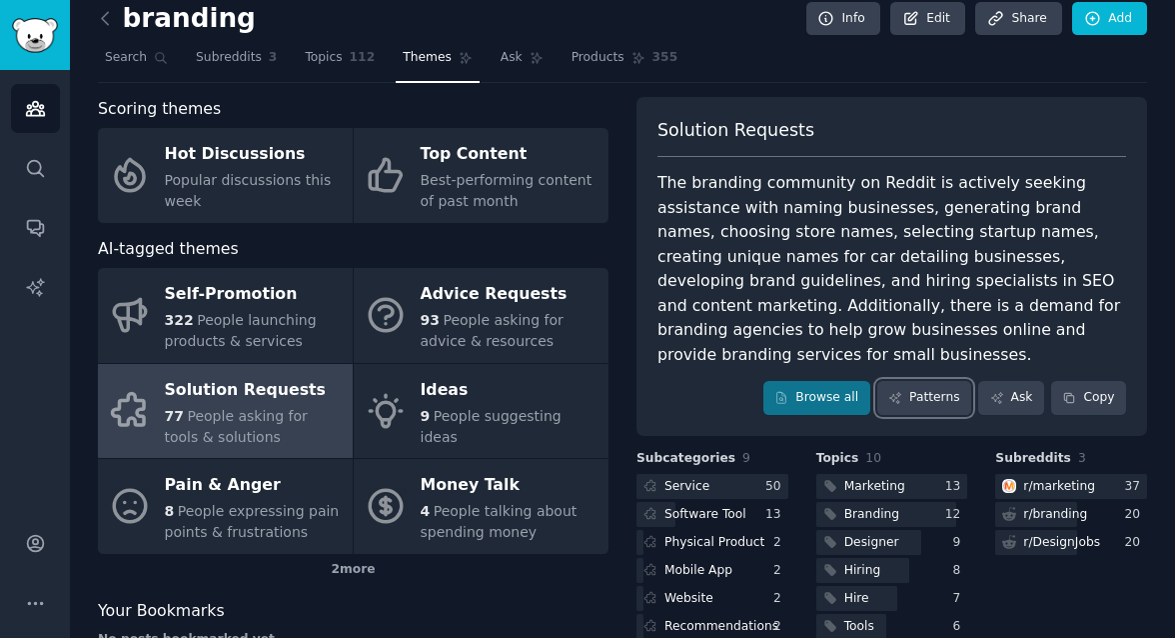
scroll to position [11, 0]
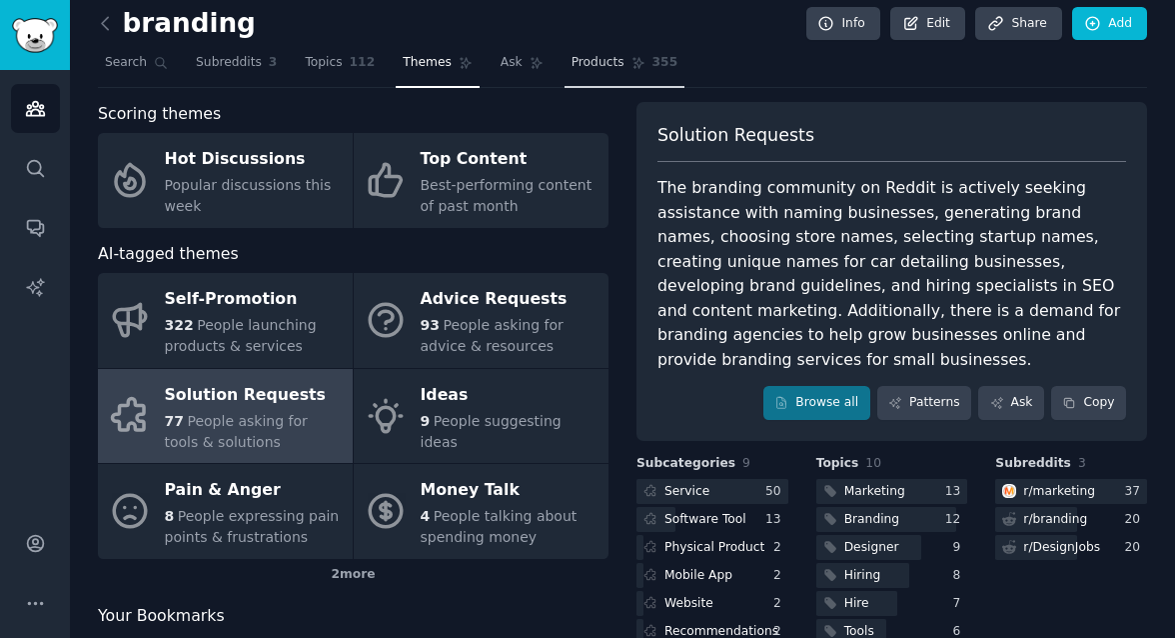
click at [604, 65] on span "Products" at bounding box center [598, 63] width 53 height 18
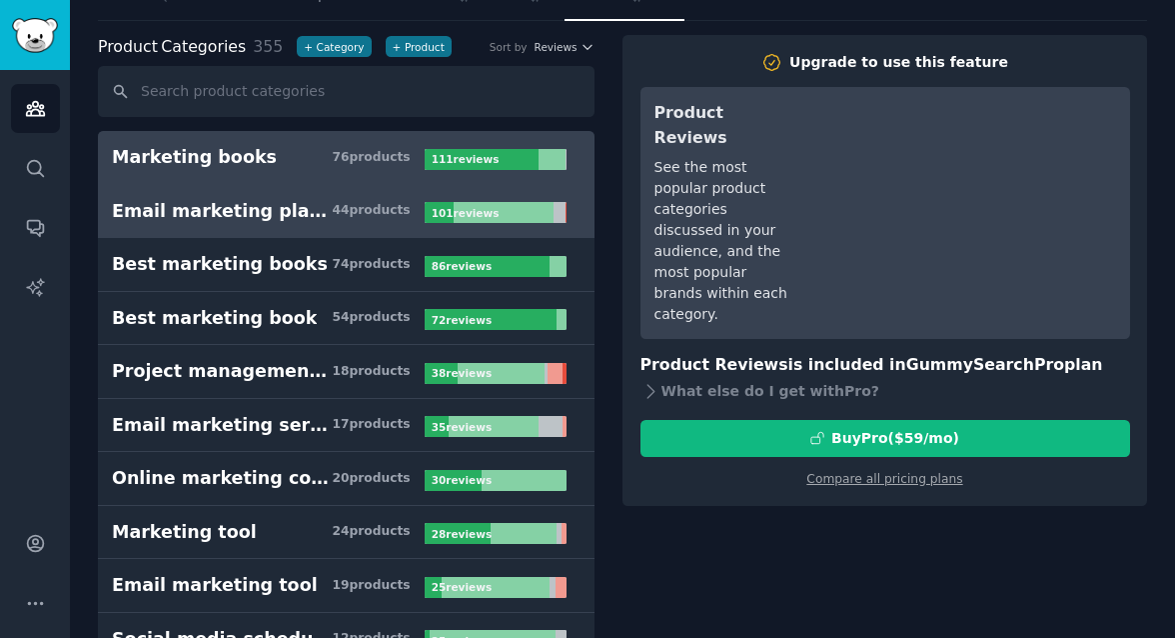
scroll to position [66, 0]
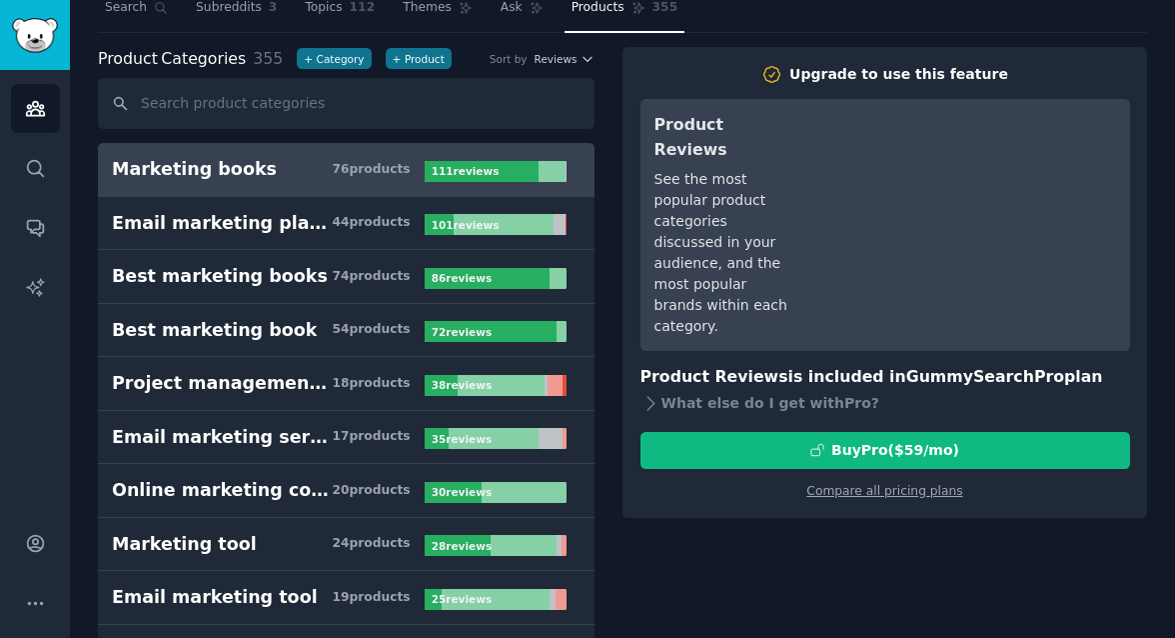
click at [203, 173] on div "Marketing books" at bounding box center [194, 169] width 165 height 25
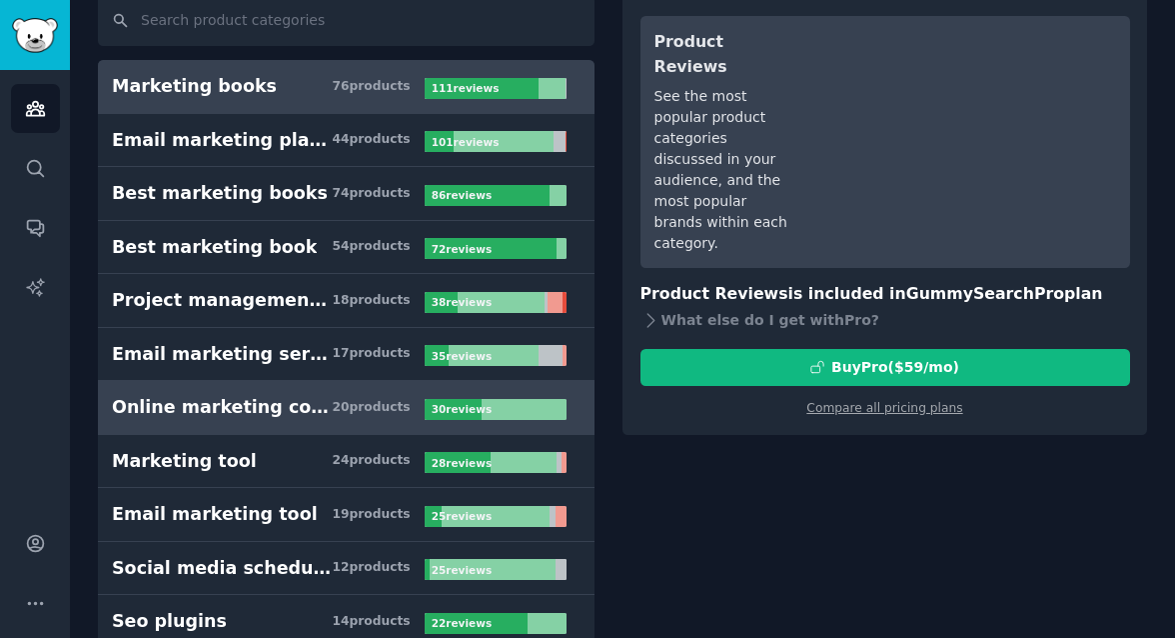
scroll to position [0, 0]
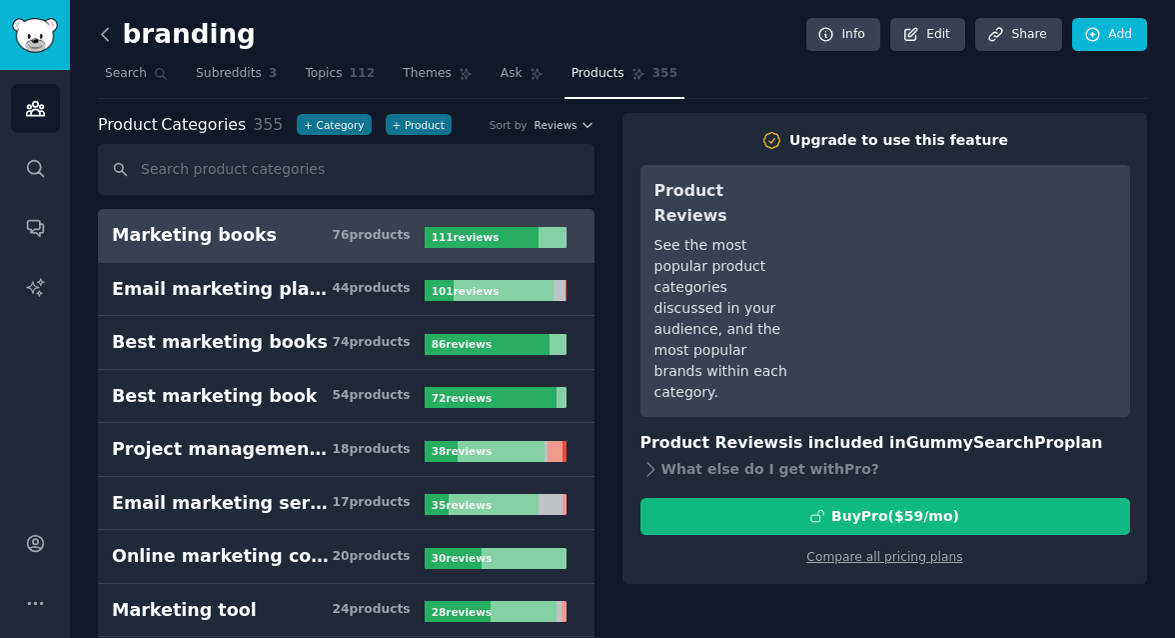
click at [114, 37] on icon at bounding box center [105, 34] width 21 height 21
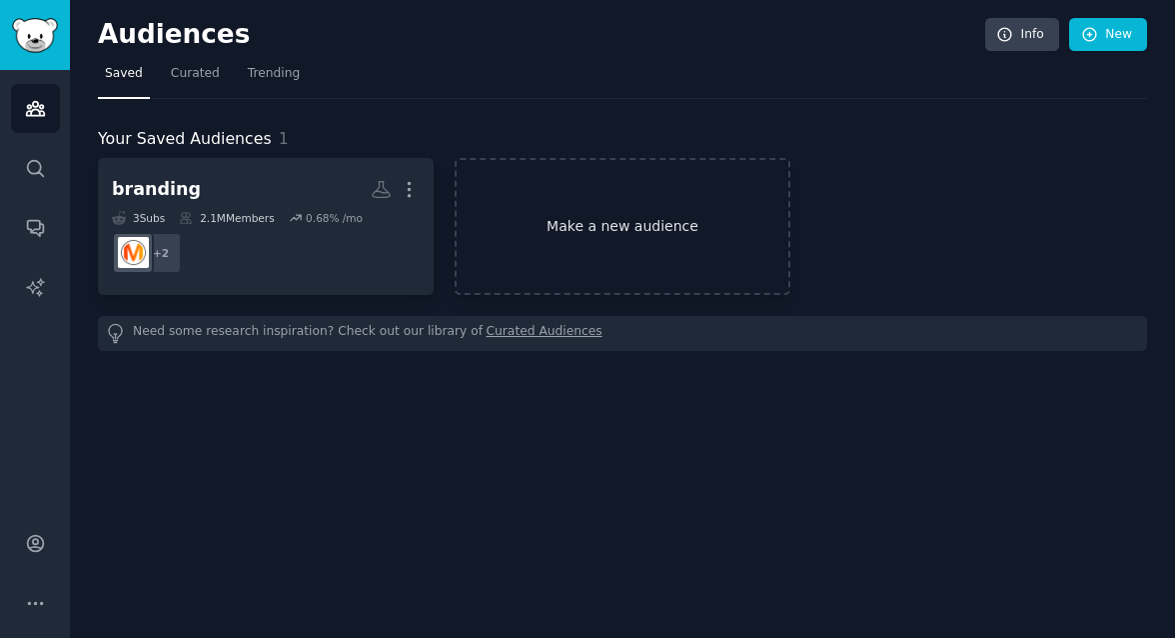
click at [664, 250] on link "Make a new audience" at bounding box center [623, 226] width 336 height 137
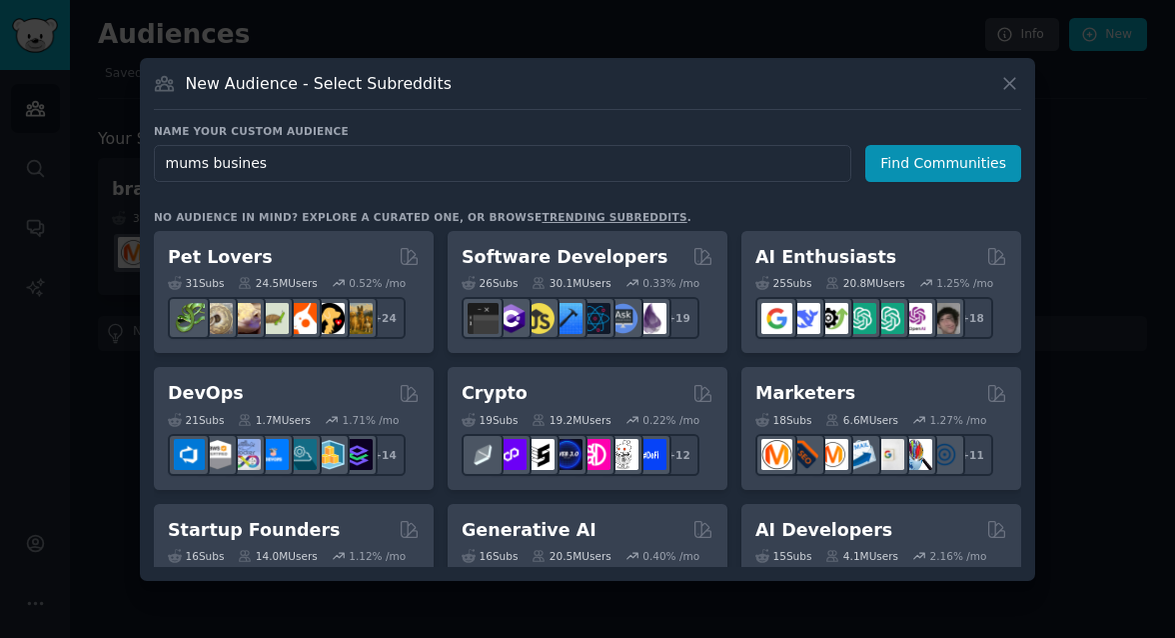
type input "mums business"
click button "Find Communities" at bounding box center [943, 163] width 156 height 37
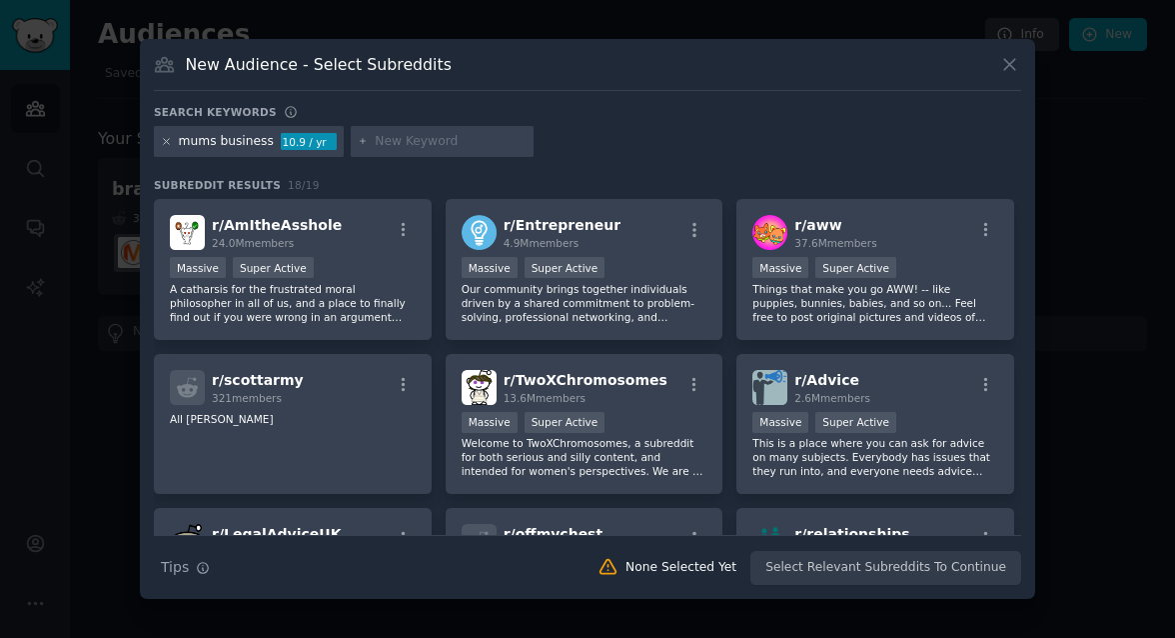
click at [166, 145] on icon at bounding box center [166, 141] width 11 height 11
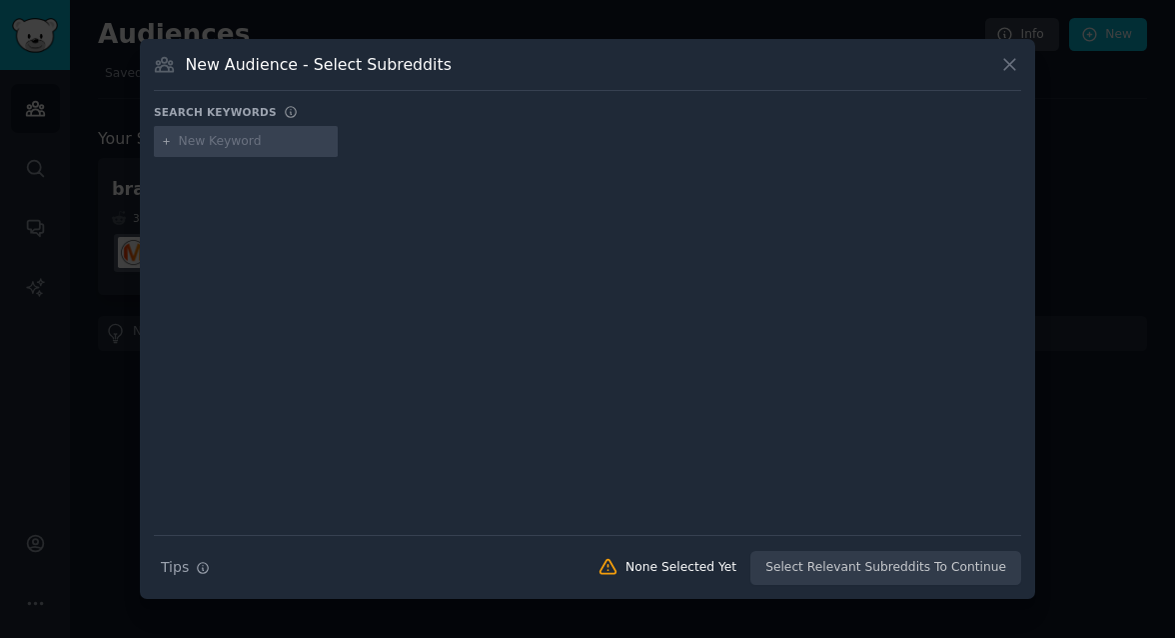
click at [241, 139] on input "text" at bounding box center [255, 142] width 152 height 18
type input "starting business"
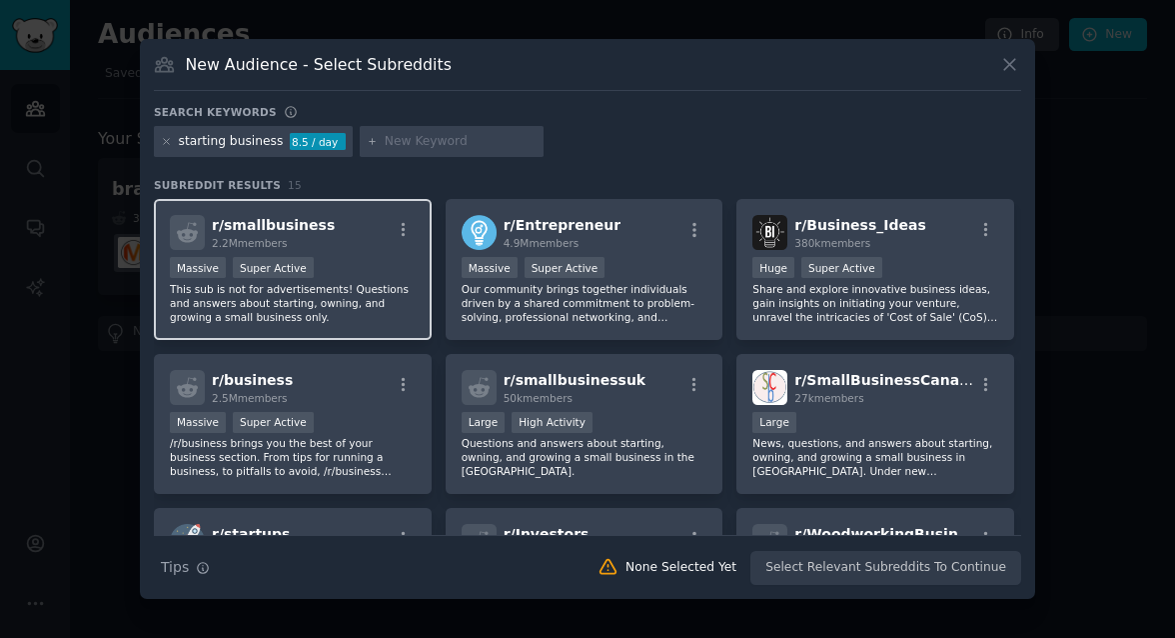
click at [377, 257] on div "Massive Super Active" at bounding box center [293, 269] width 246 height 25
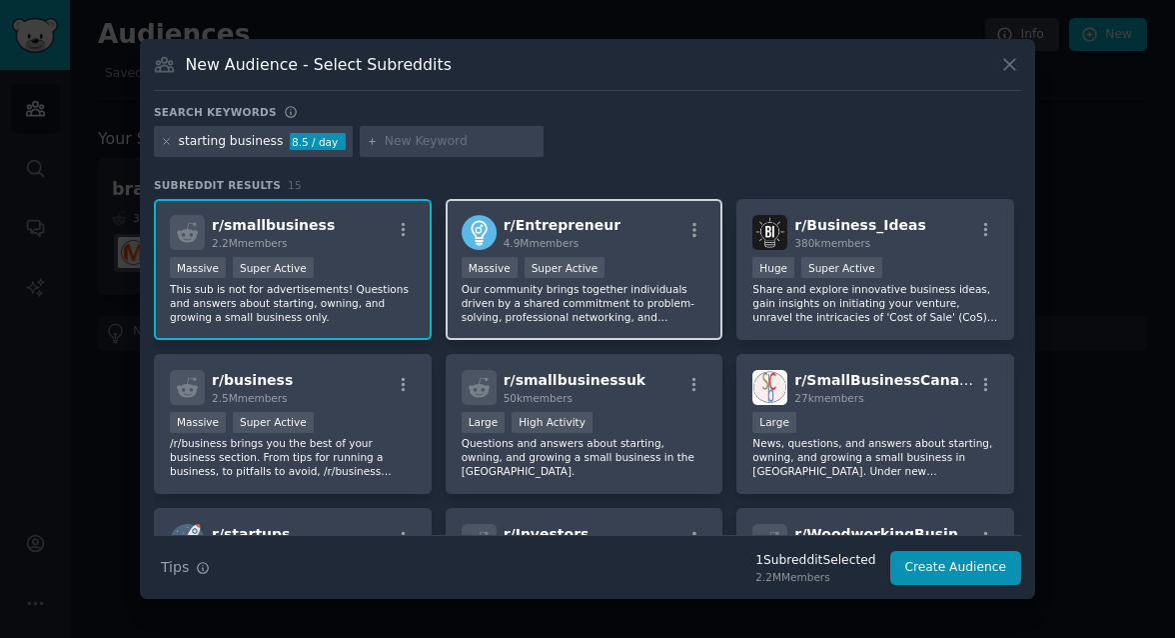
click at [561, 306] on p "Our community brings together individuals driven by a shared commitment to prob…" at bounding box center [585, 303] width 246 height 42
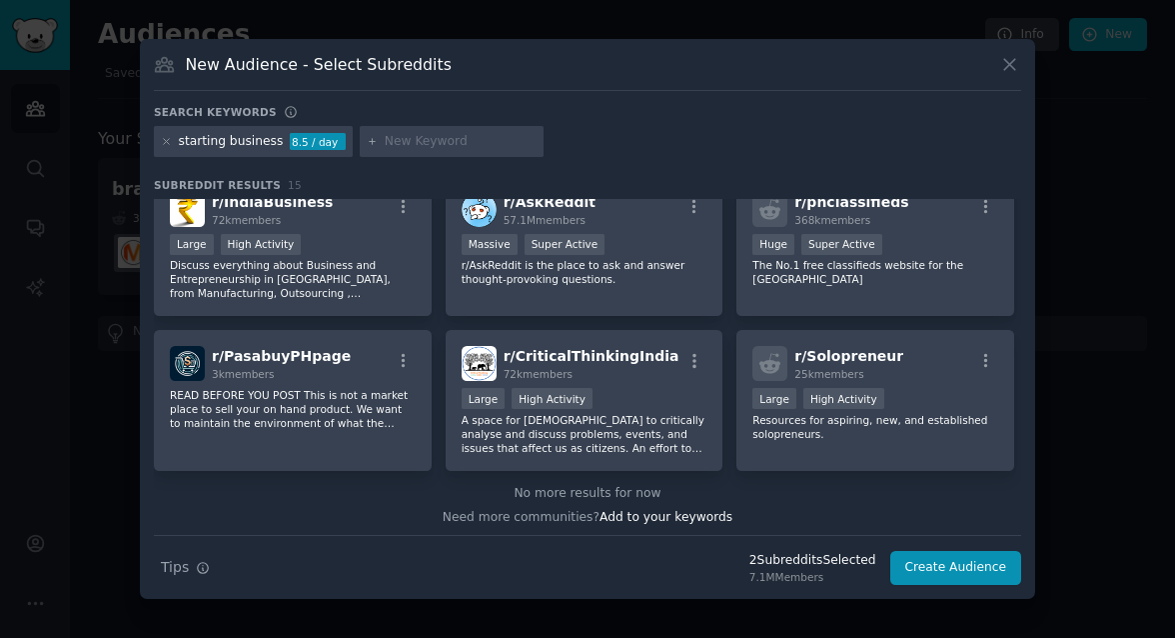
scroll to position [492, 0]
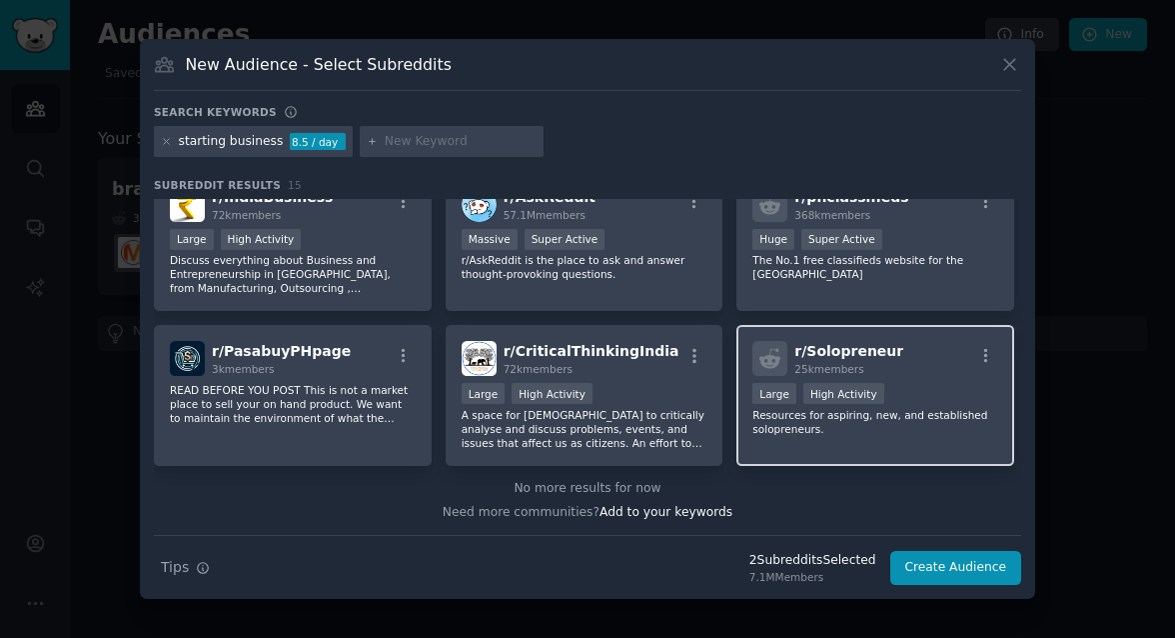
click at [795, 435] on p "Resources for aspiring, new, and established solopreneurs." at bounding box center [875, 422] width 246 height 28
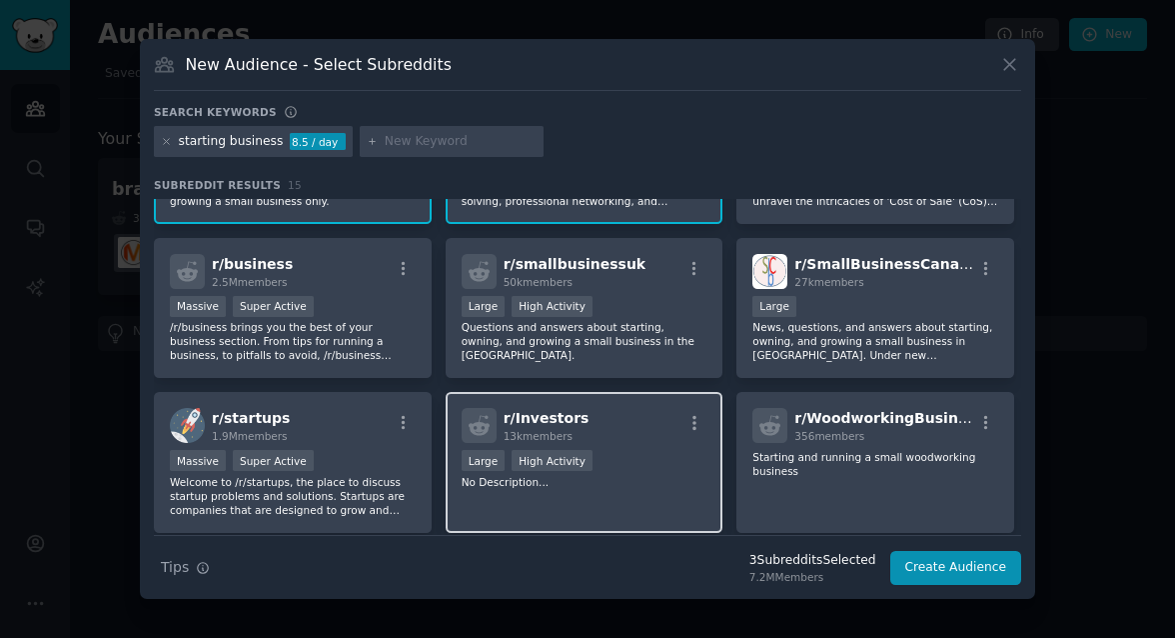
scroll to position [74, 0]
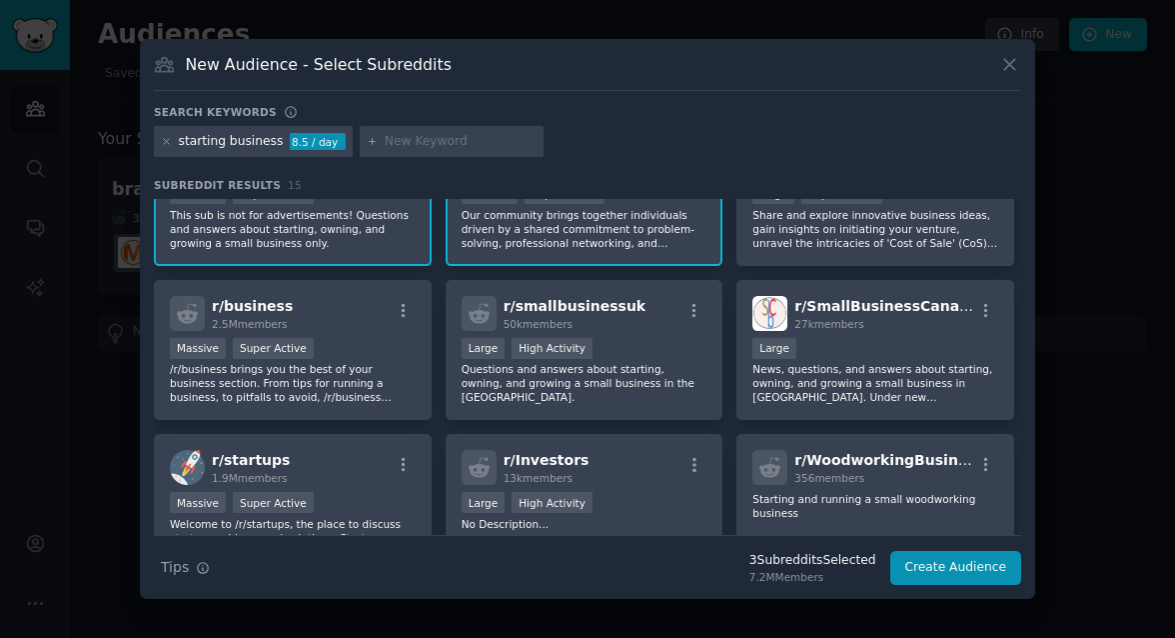
click at [421, 143] on input "text" at bounding box center [461, 142] width 152 height 18
type input "founder"
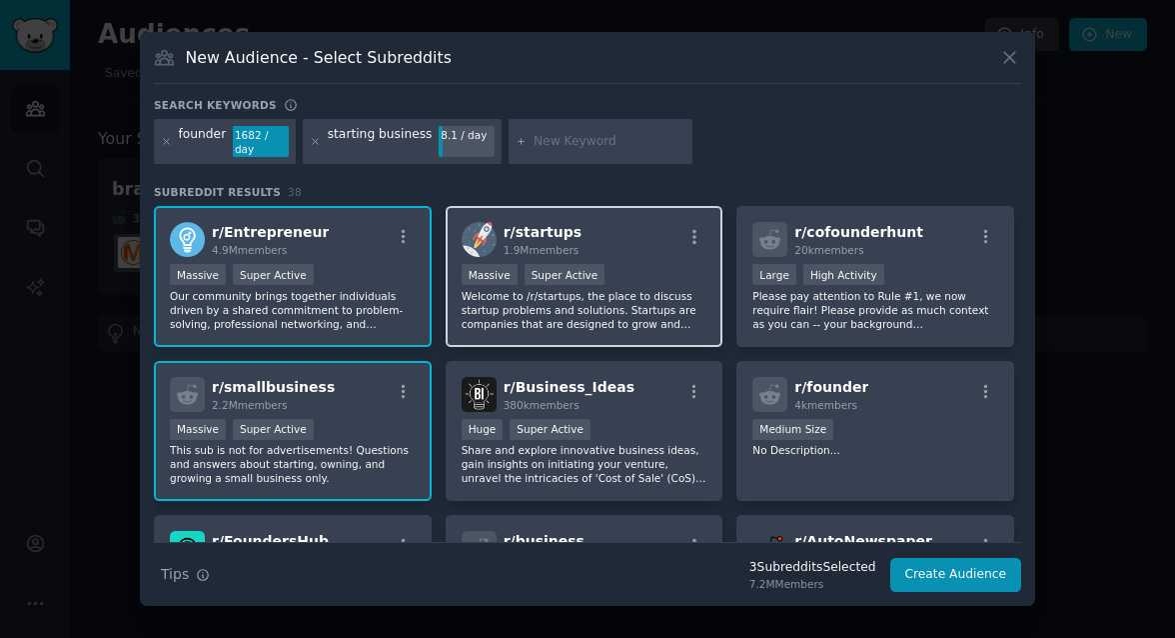
click at [687, 311] on p "Welcome to /r/startups, the place to discuss startup problems and solutions. St…" at bounding box center [585, 310] width 246 height 42
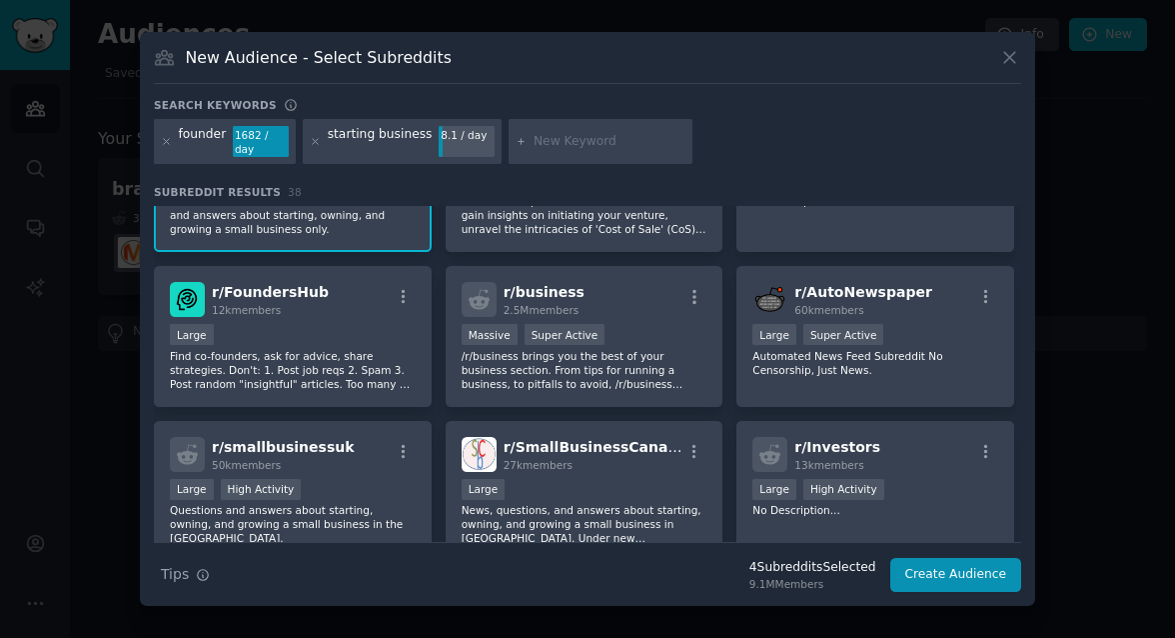
scroll to position [253, 0]
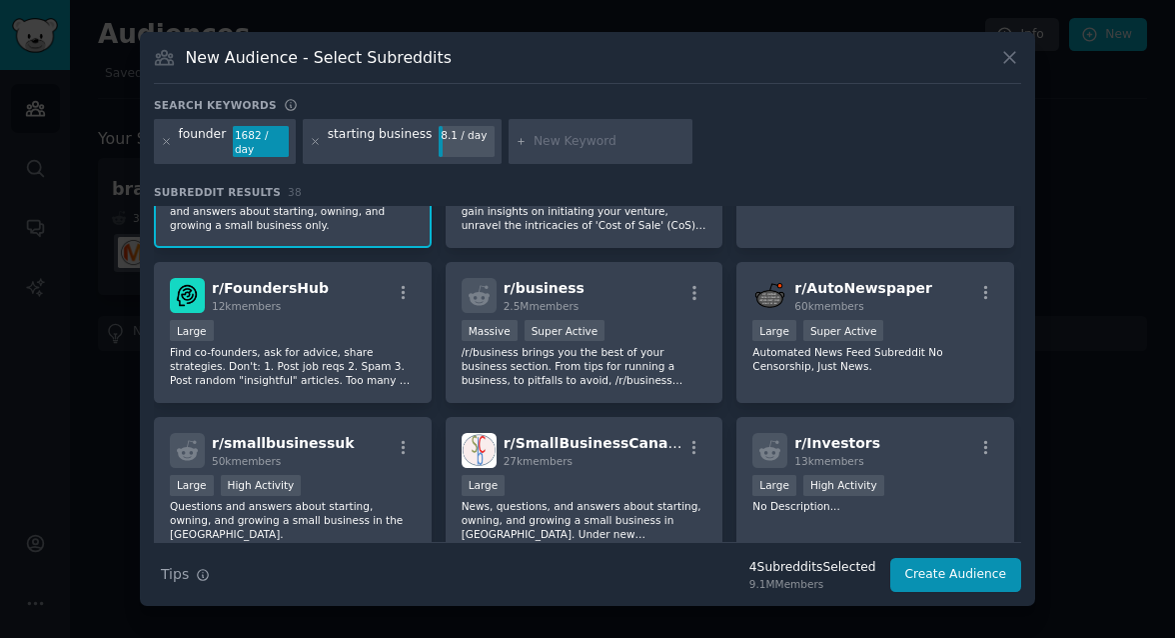
click at [687, 311] on div "r/ business 2.5M members Massive Super Active /r/business brings you the best o…" at bounding box center [585, 332] width 278 height 141
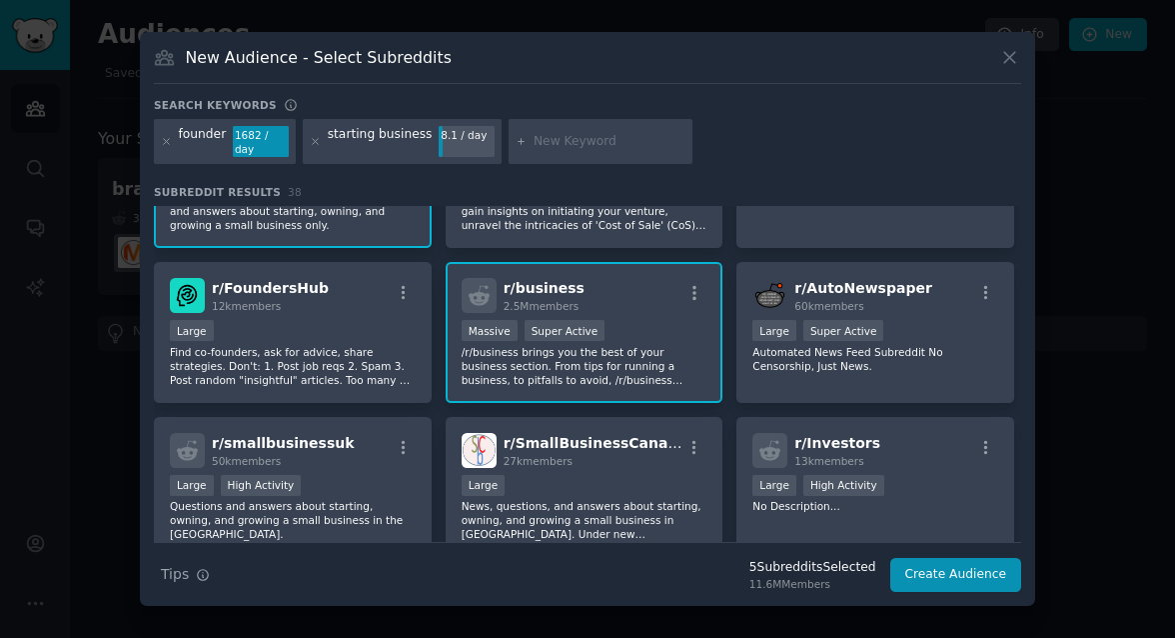
scroll to position [273, 0]
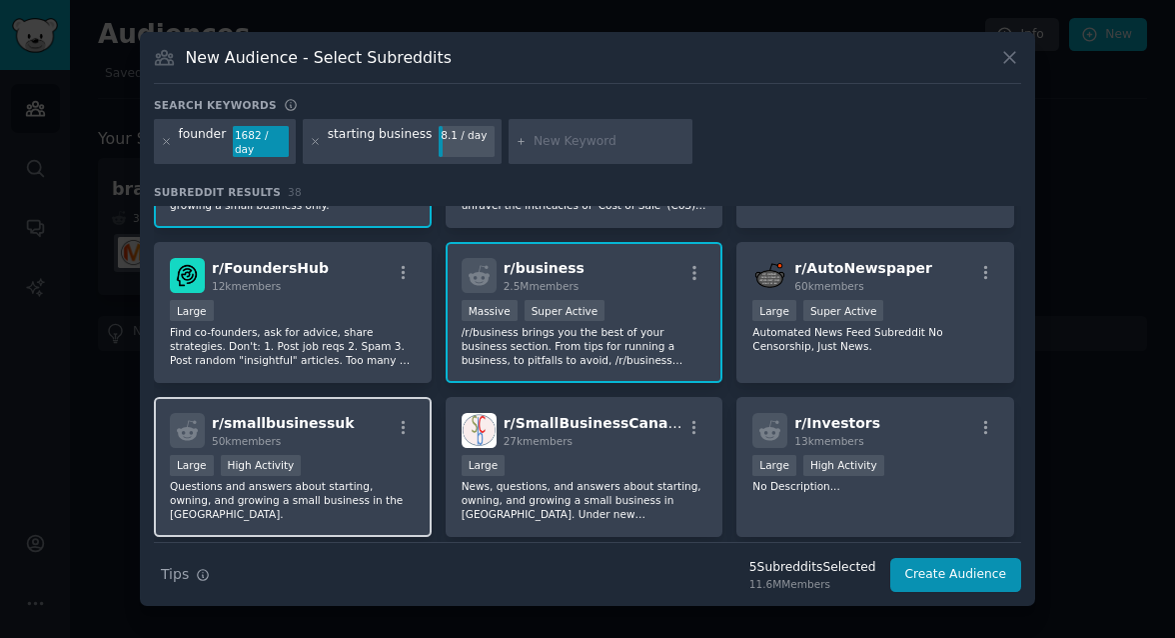
click at [353, 502] on div "r/ smallbusinessuk 50k members Large High Activity Questions and answers about …" at bounding box center [293, 467] width 278 height 141
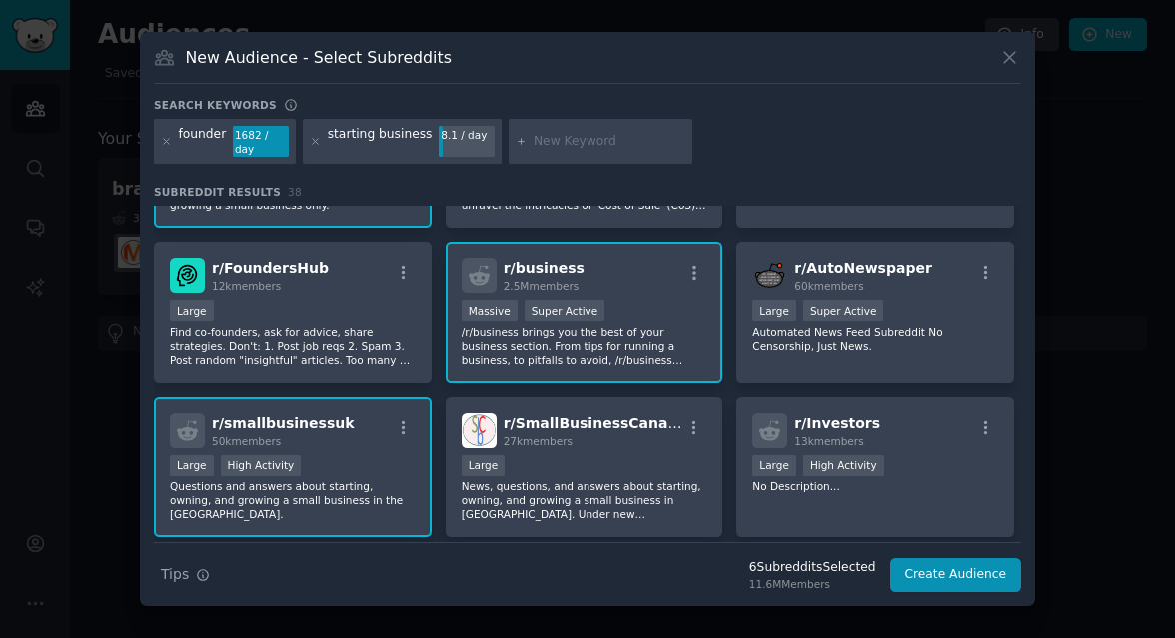
click at [566, 136] on input "text" at bounding box center [610, 142] width 152 height 18
type input "uk"
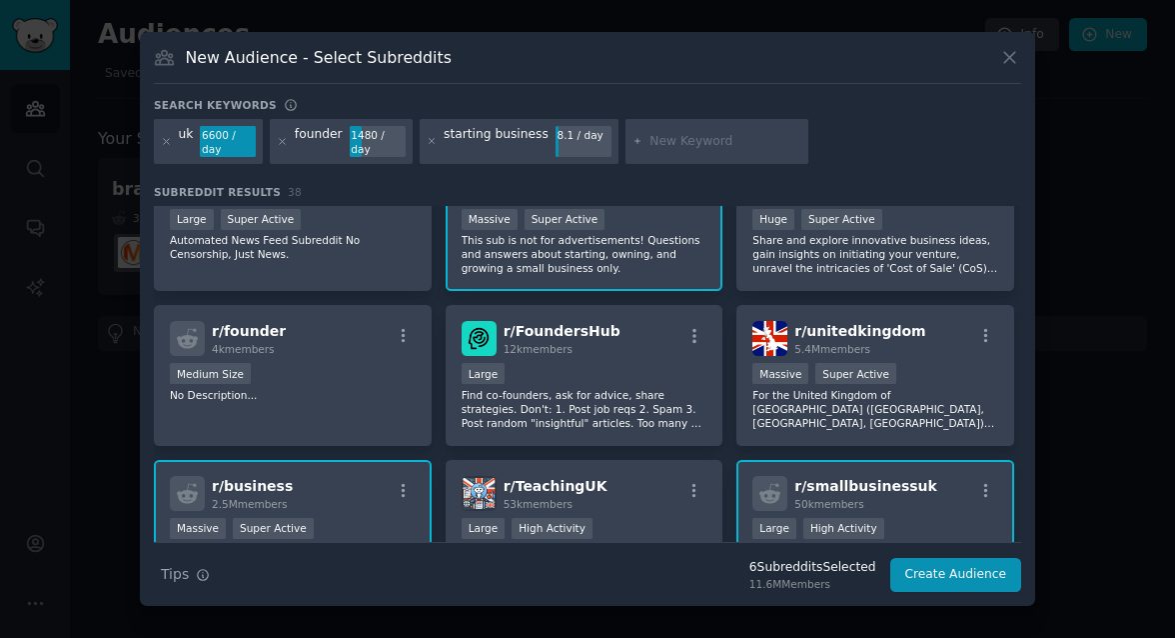
scroll to position [211, 0]
click at [938, 397] on p "For the United Kingdom of [GEOGRAPHIC_DATA] ([GEOGRAPHIC_DATA], [GEOGRAPHIC_DAT…" at bounding box center [875, 408] width 246 height 42
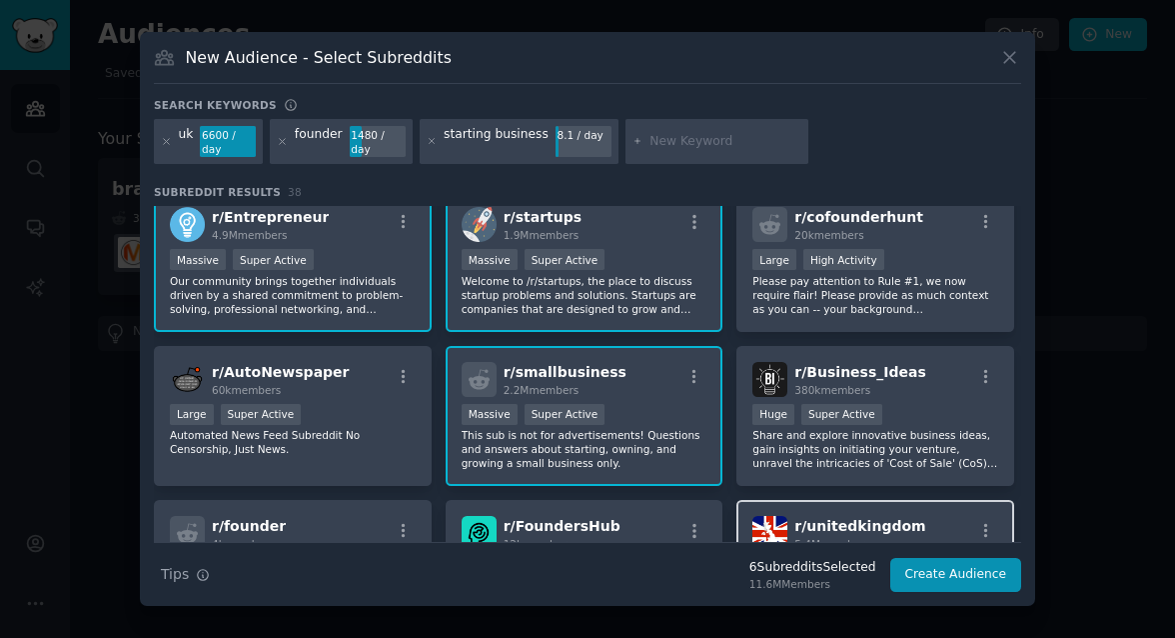
scroll to position [16, 0]
click at [934, 569] on button "Create Audience" at bounding box center [956, 575] width 132 height 34
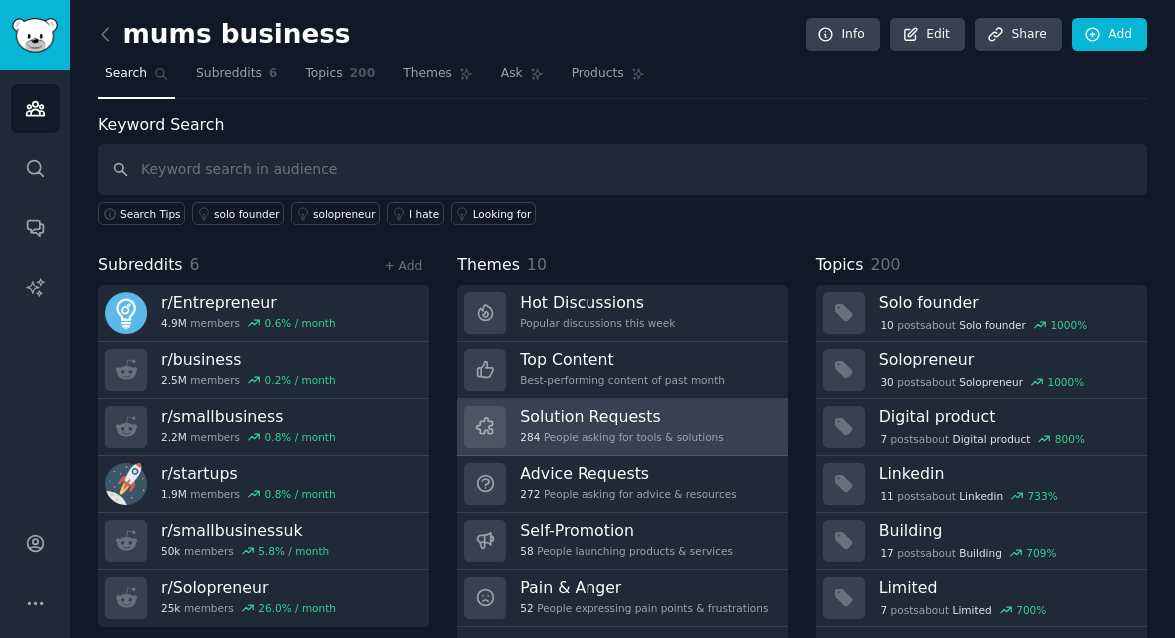
click at [720, 426] on link "Solution Requests 284 People asking for tools & solutions" at bounding box center [622, 427] width 331 height 57
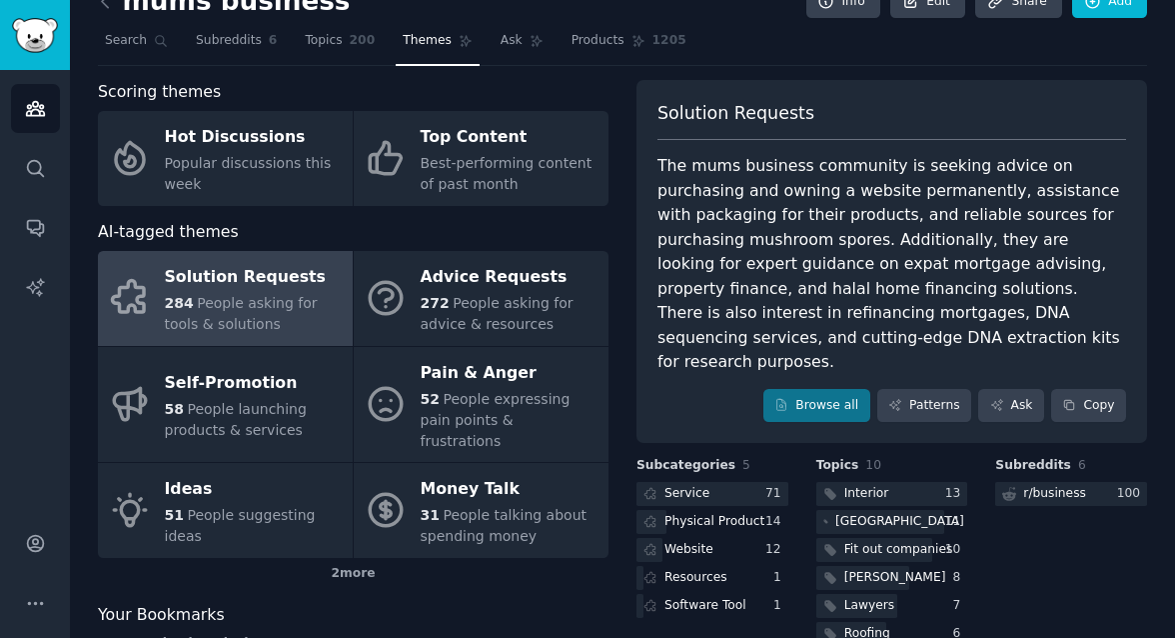
scroll to position [23, 0]
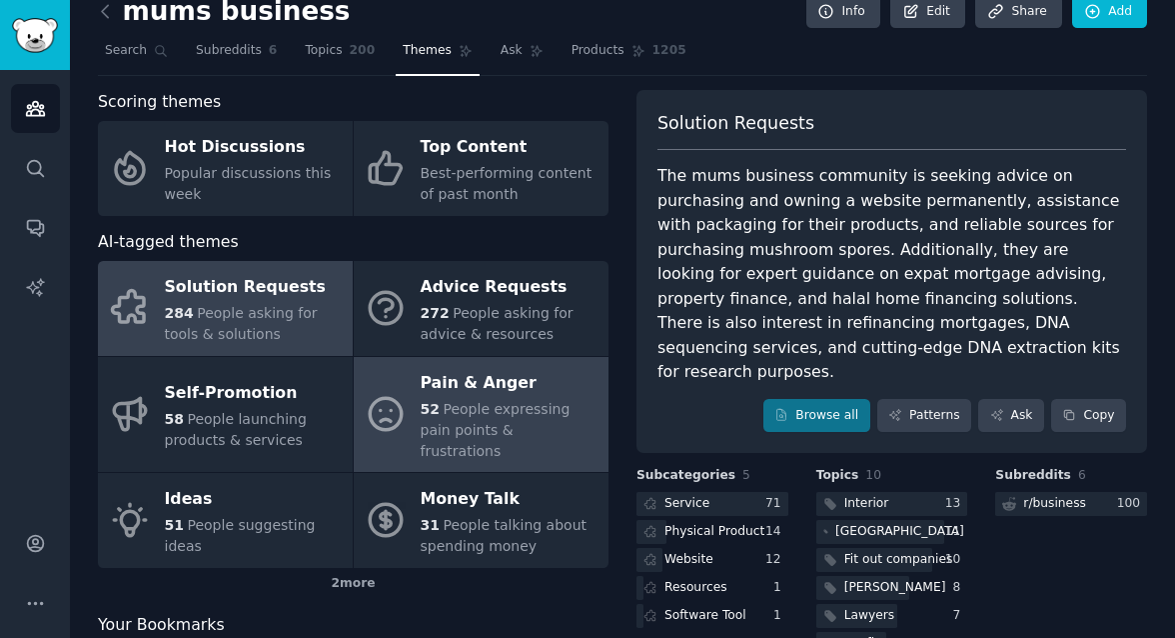
click at [538, 403] on span "People expressing pain points & frustrations" at bounding box center [496, 430] width 150 height 58
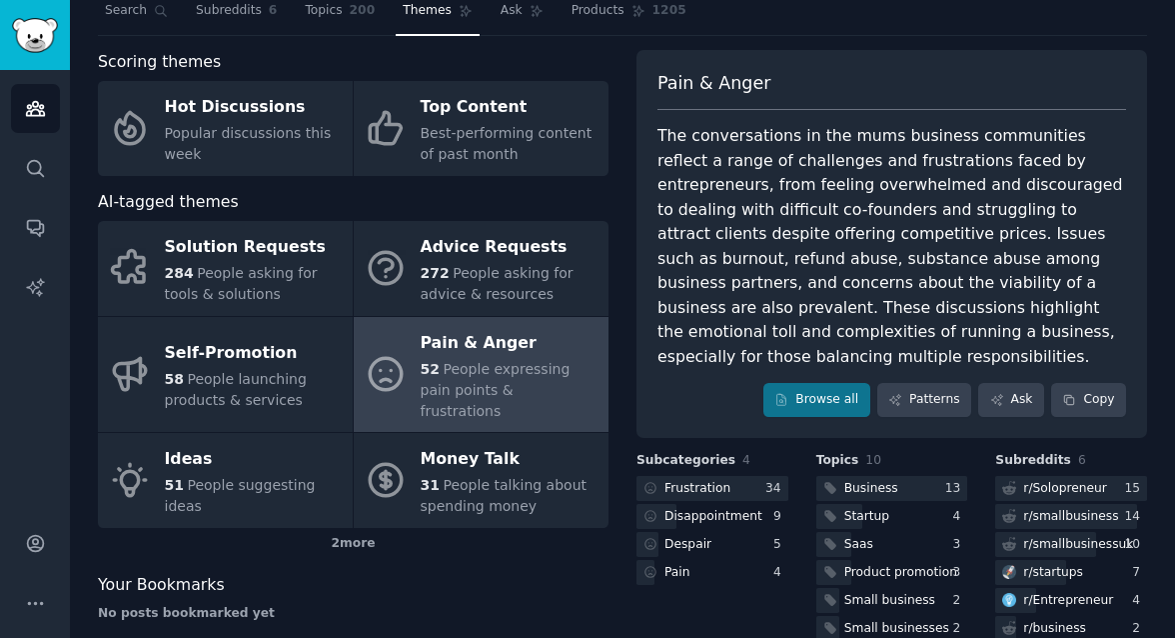
scroll to position [66, 0]
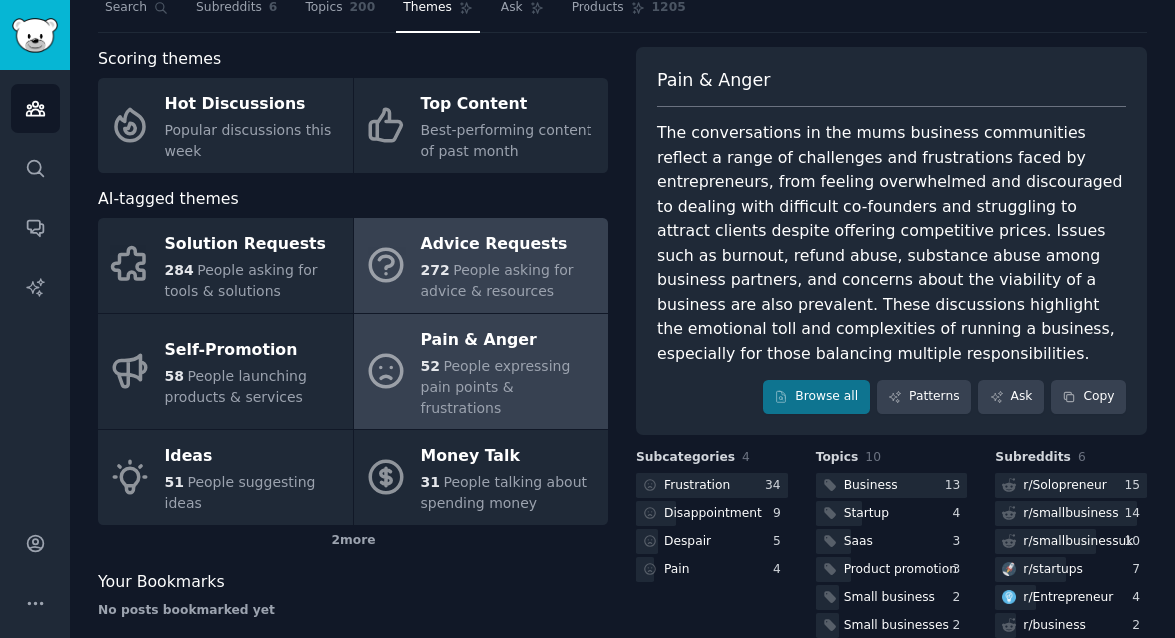
click at [536, 293] on span "People asking for advice & resources" at bounding box center [497, 280] width 153 height 37
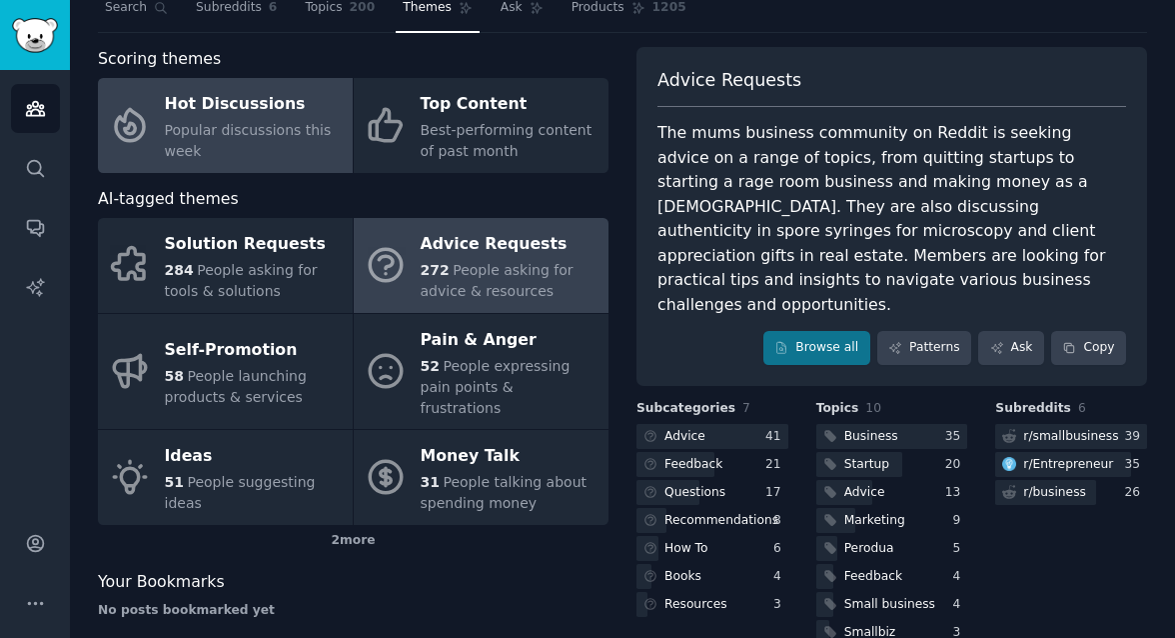
click at [285, 140] on div "Popular discussions this week" at bounding box center [254, 141] width 178 height 42
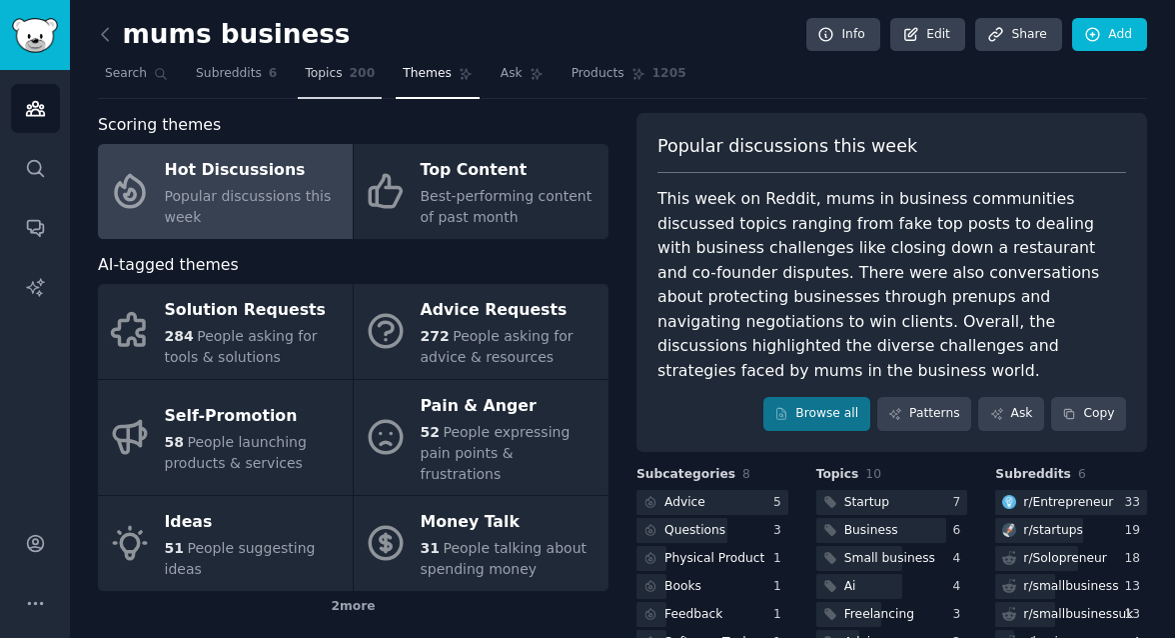
click at [324, 75] on span "Topics" at bounding box center [323, 74] width 37 height 18
